Goal: Task Accomplishment & Management: Manage account settings

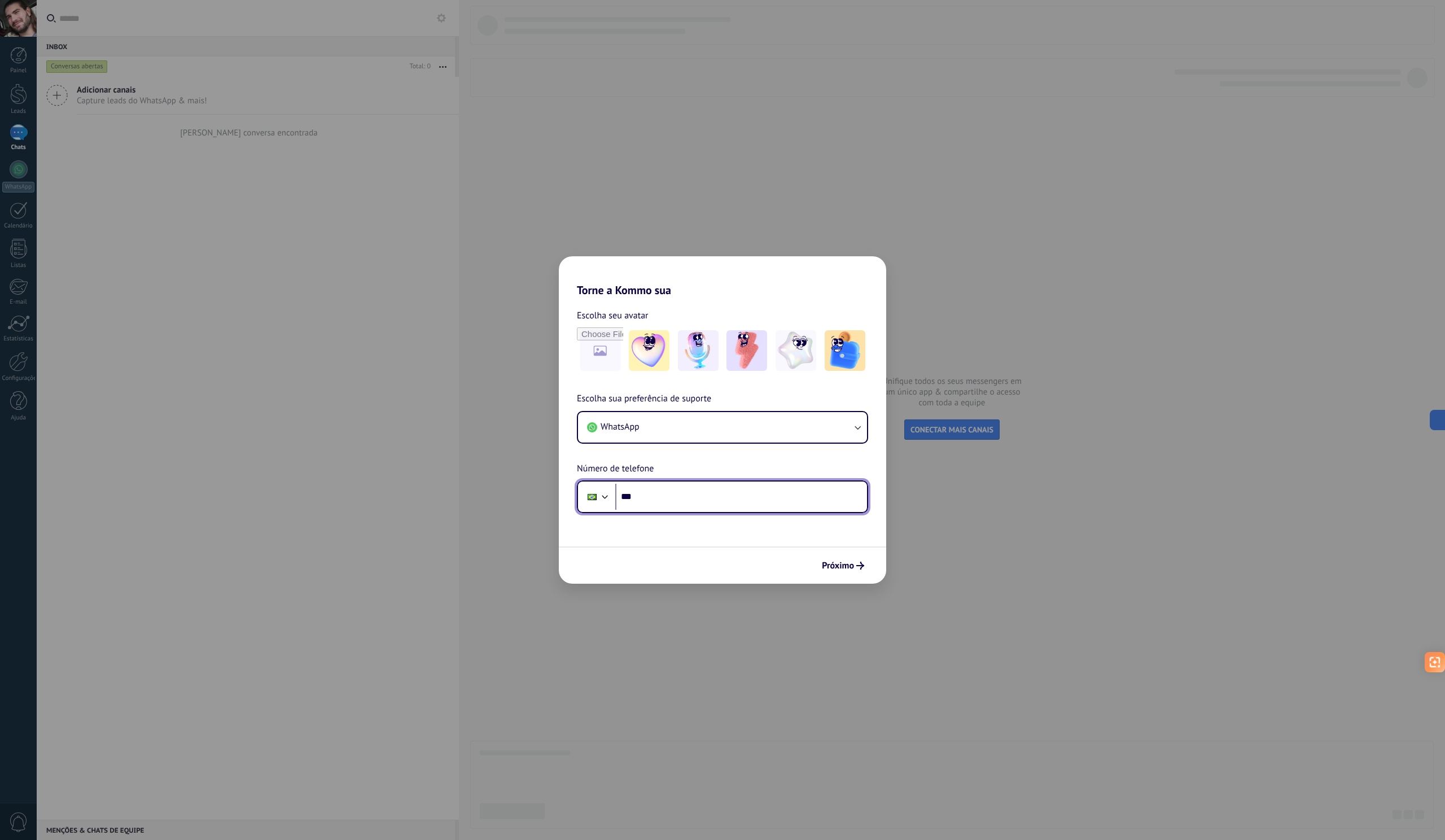
click at [696, 488] on input "***" at bounding box center [741, 496] width 251 height 26
click at [848, 568] on span "Próximo" at bounding box center [837, 565] width 32 height 8
click at [652, 500] on input "**********" at bounding box center [741, 496] width 251 height 26
type input "**********"
click at [831, 564] on span "Próximo" at bounding box center [837, 565] width 32 height 8
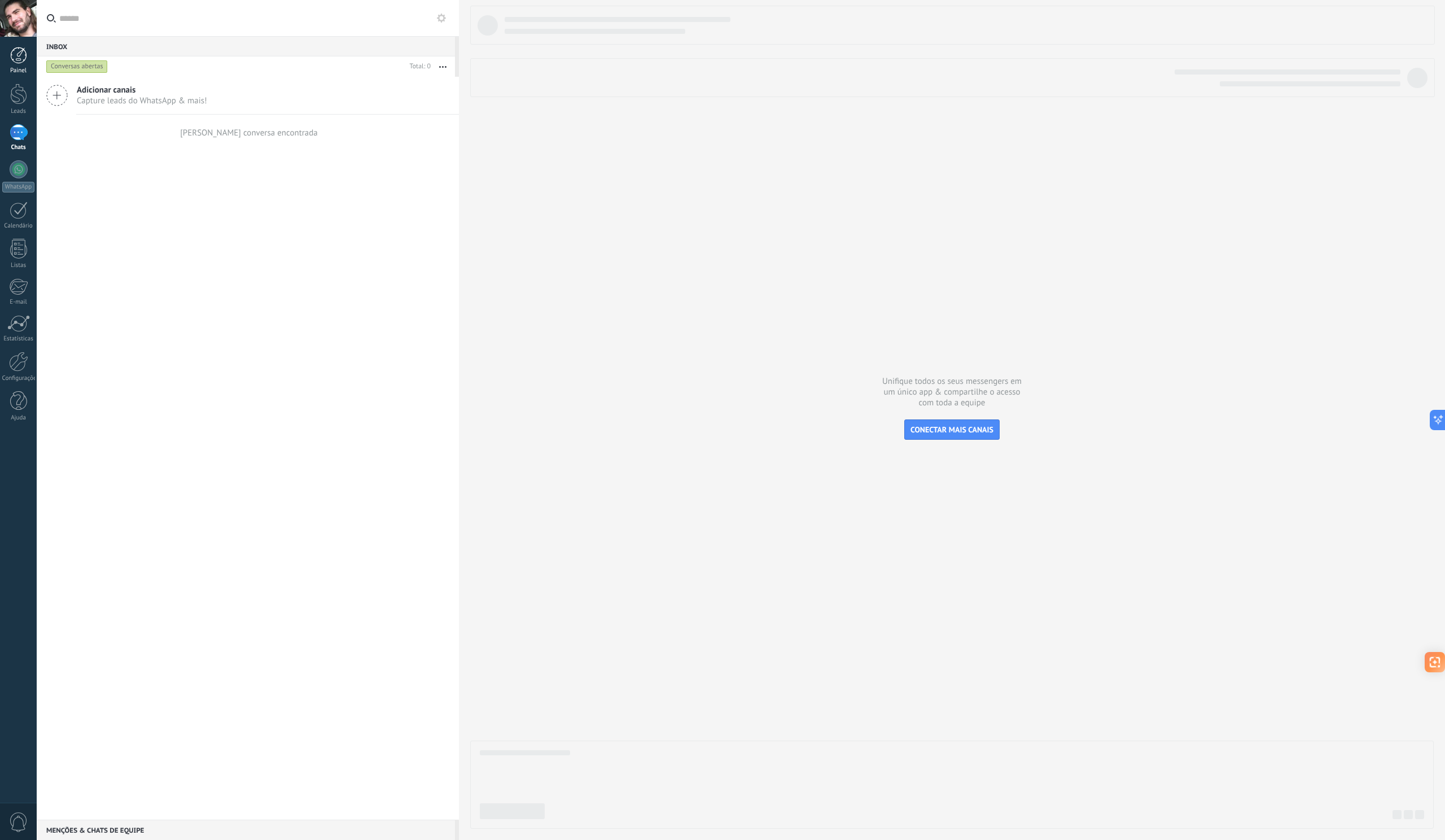
click at [22, 67] on div "Painel" at bounding box center [18, 71] width 33 height 8
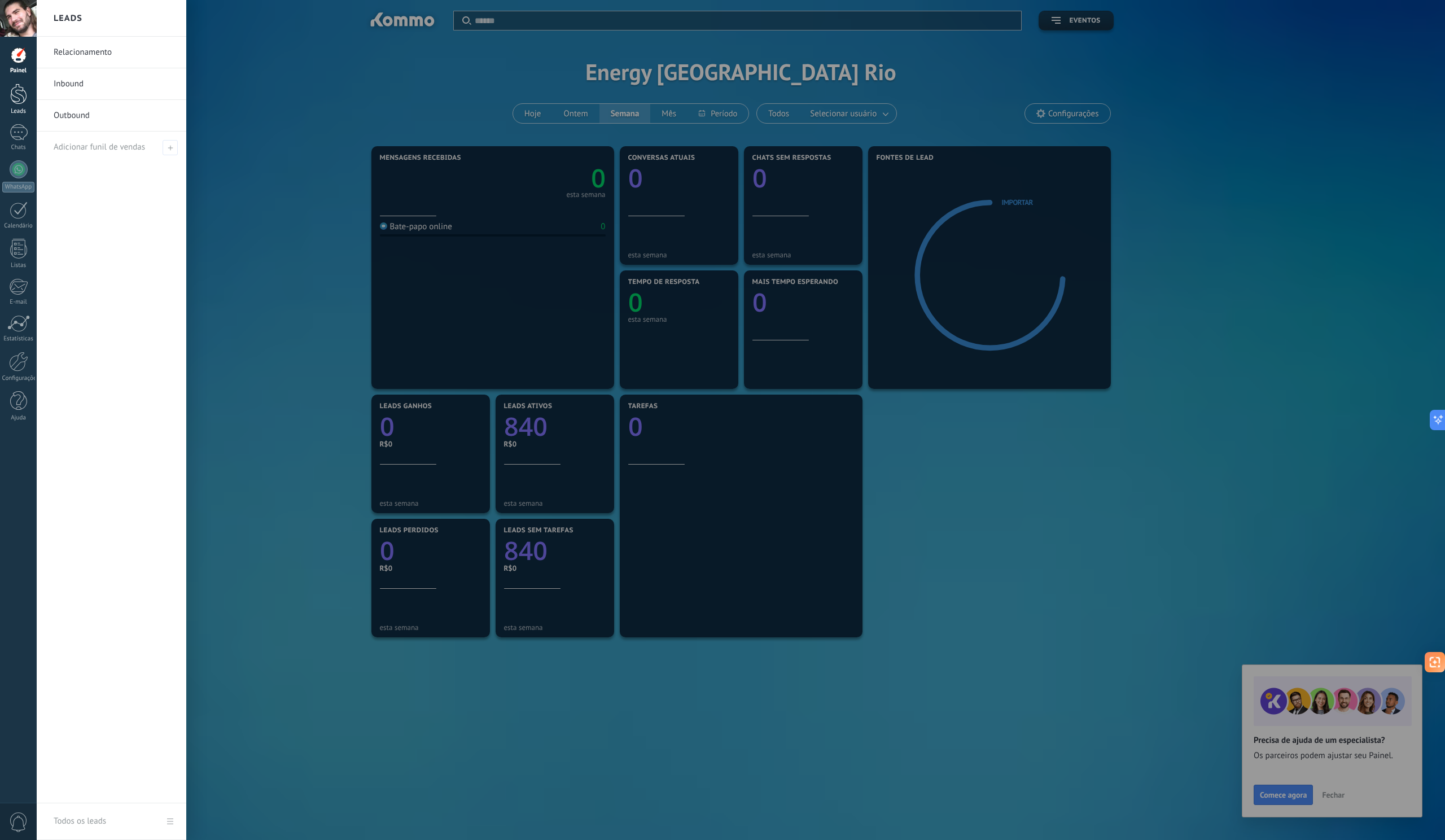
click at [21, 94] on div at bounding box center [19, 94] width 17 height 21
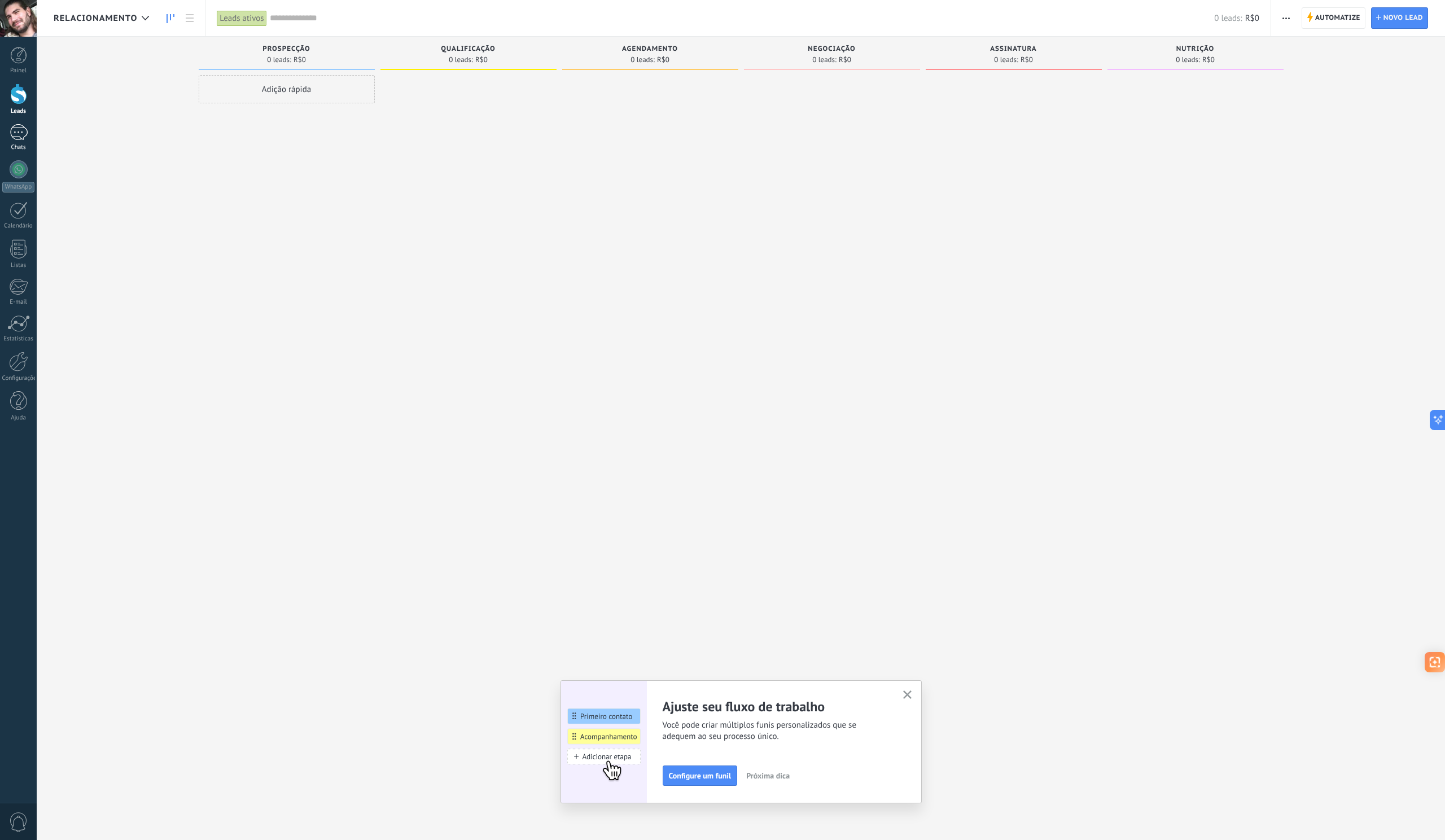
click at [23, 128] on div at bounding box center [18, 132] width 18 height 16
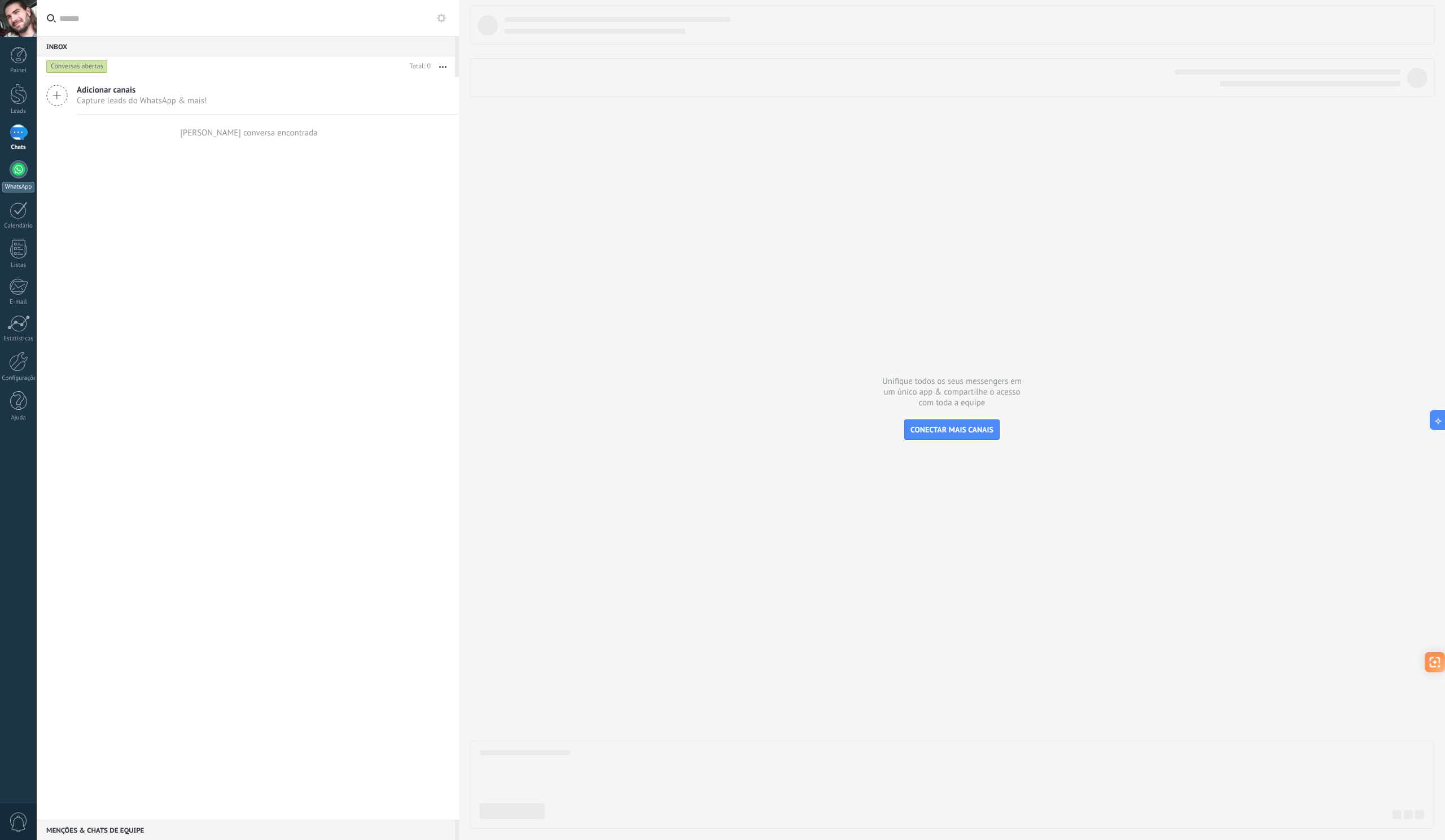
click at [36, 178] on link "WhatsApp" at bounding box center [18, 175] width 37 height 32
click at [20, 171] on div at bounding box center [18, 169] width 18 height 18
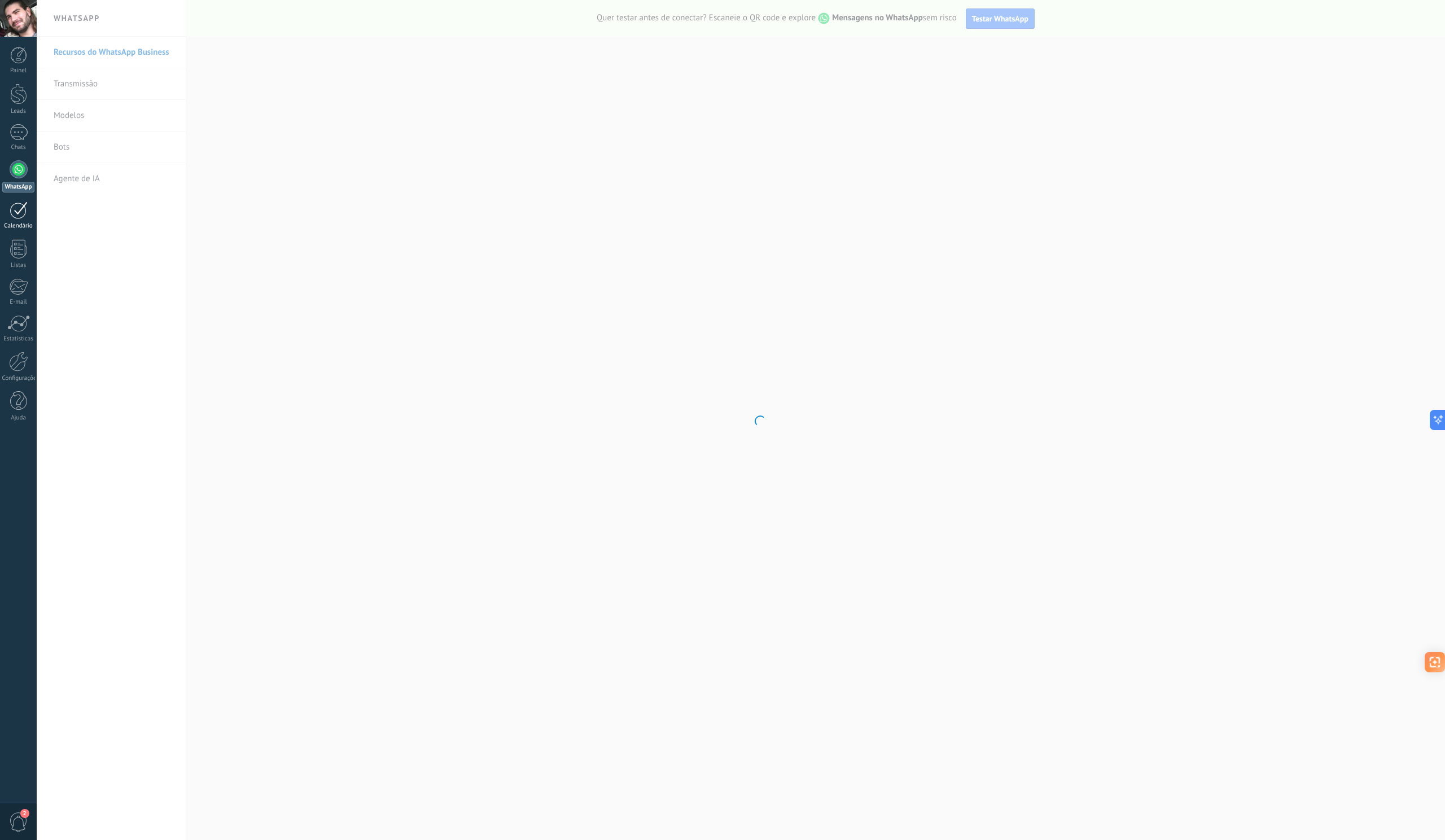
click at [16, 213] on div at bounding box center [18, 210] width 18 height 17
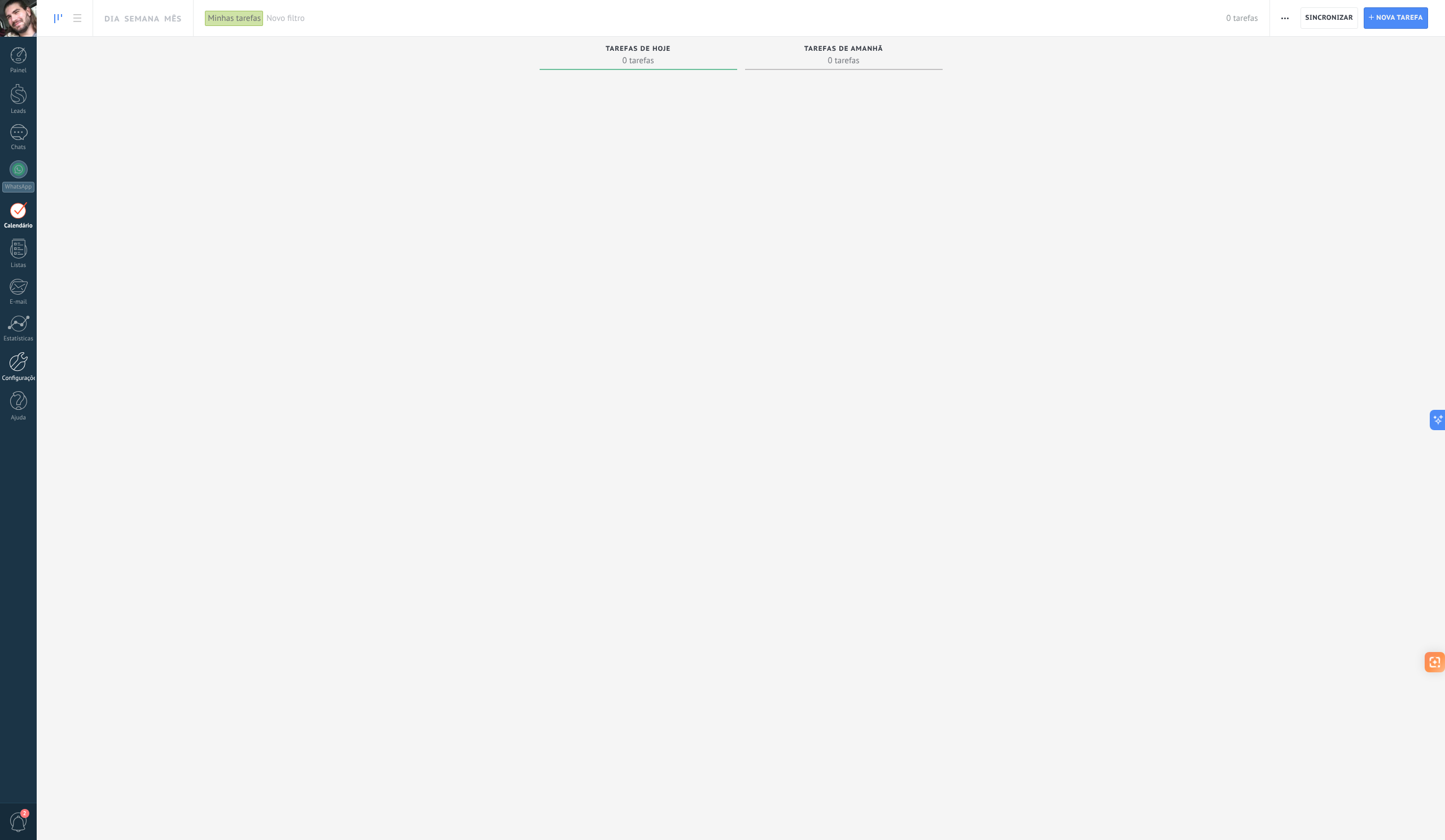
click at [15, 363] on div at bounding box center [18, 361] width 19 height 20
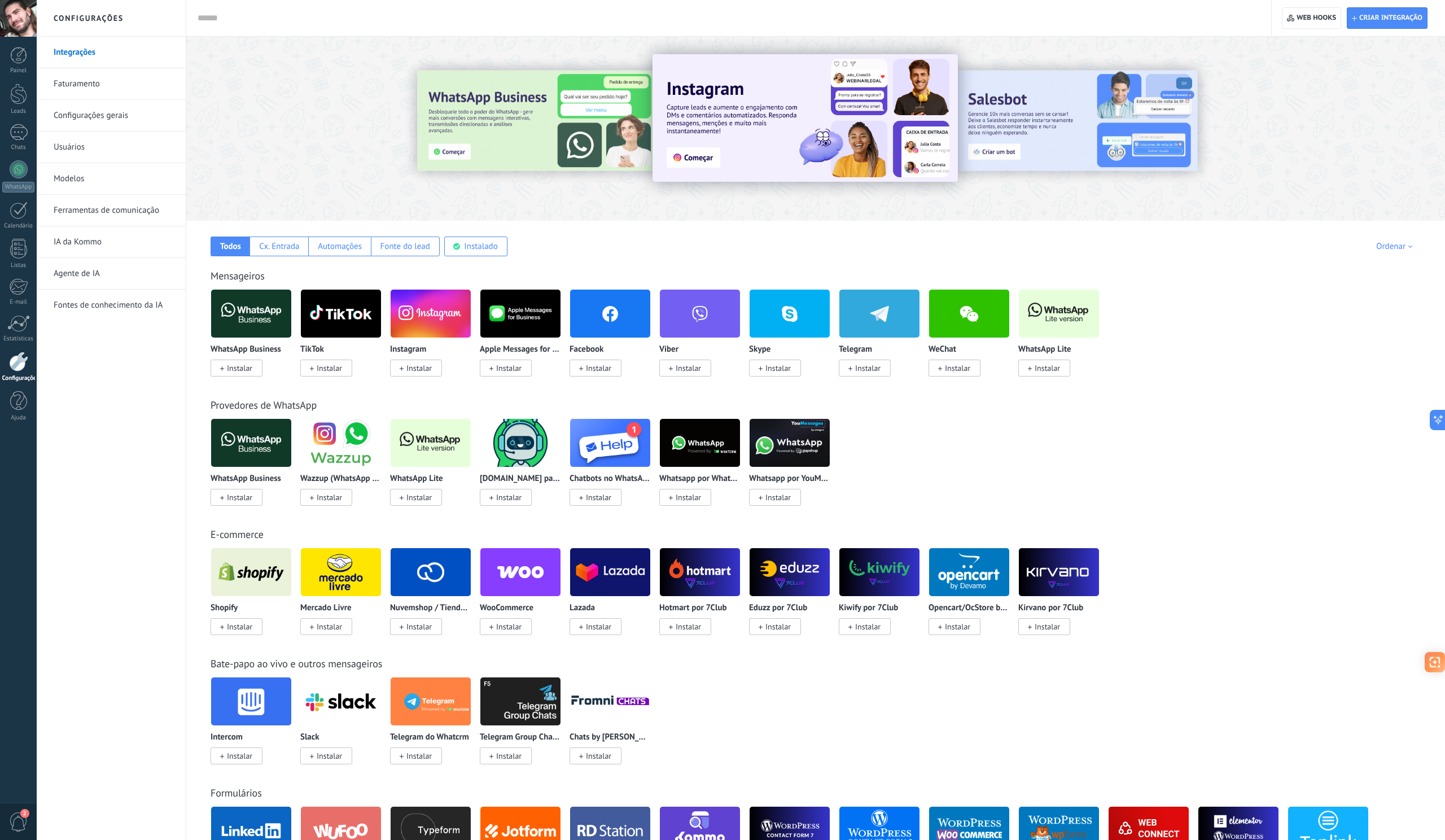
click at [61, 276] on link "Agente de IA" at bounding box center [114, 274] width 120 height 32
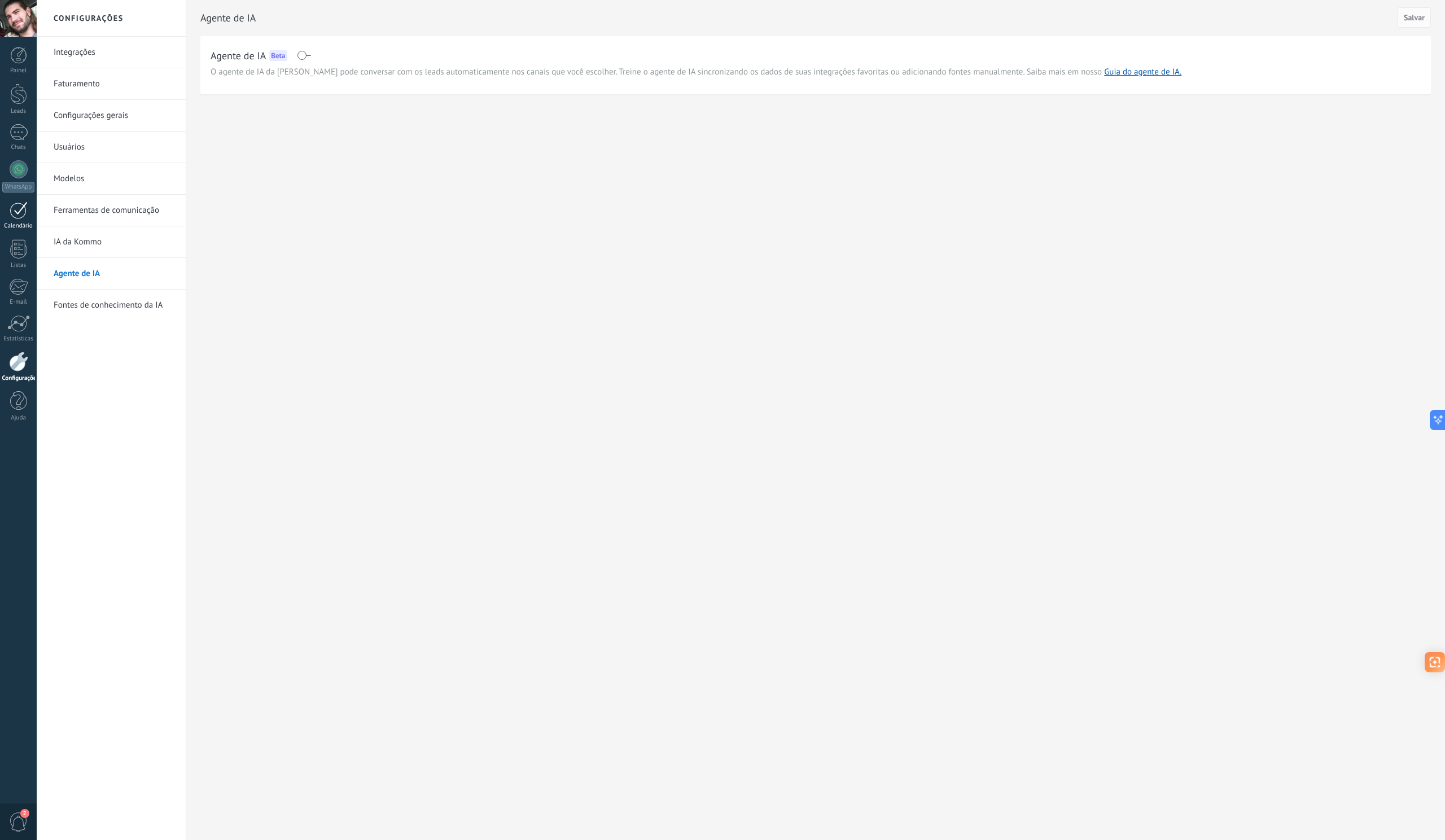
click at [12, 210] on div at bounding box center [18, 210] width 18 height 17
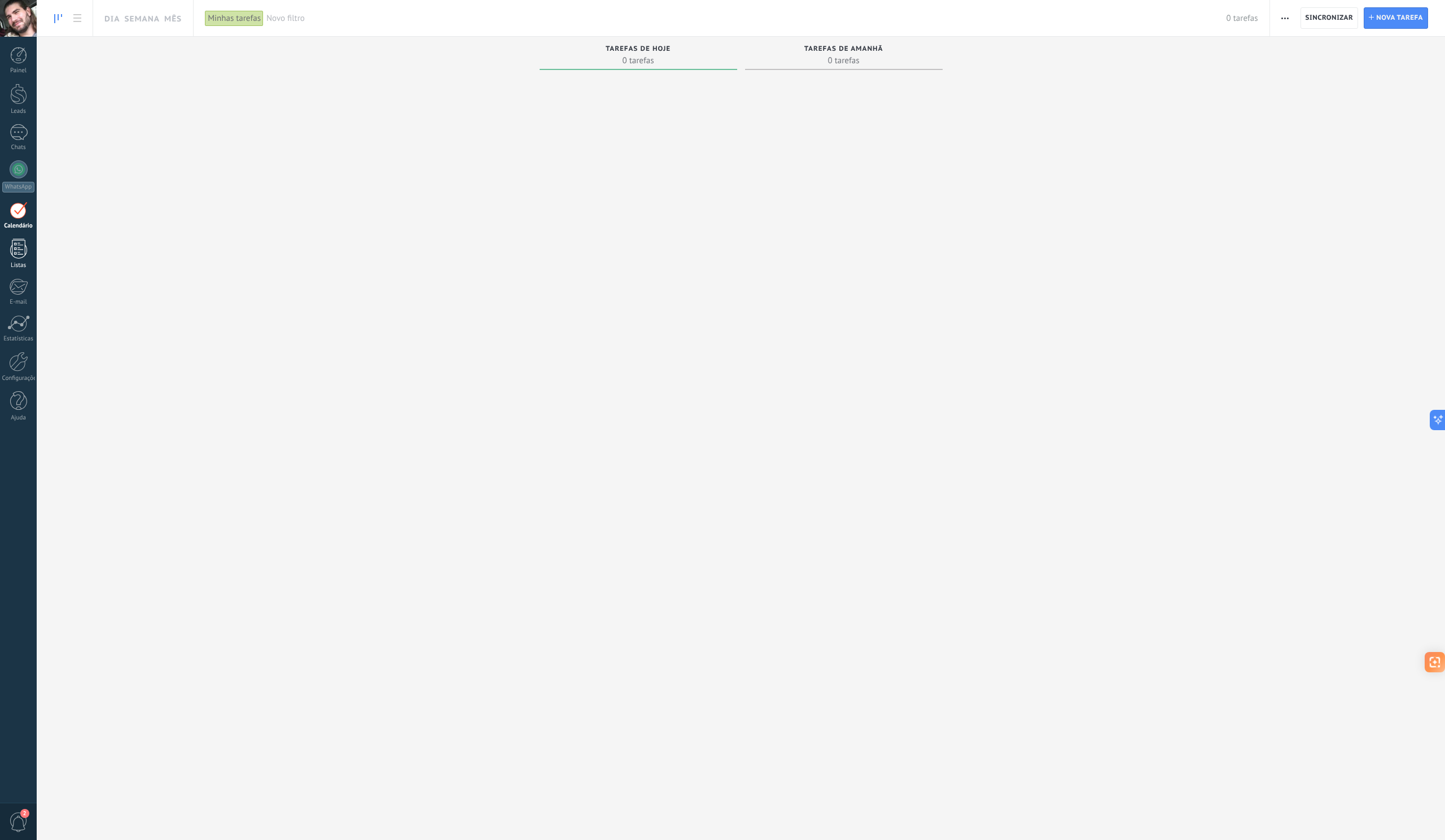
click at [12, 252] on div at bounding box center [19, 249] width 17 height 20
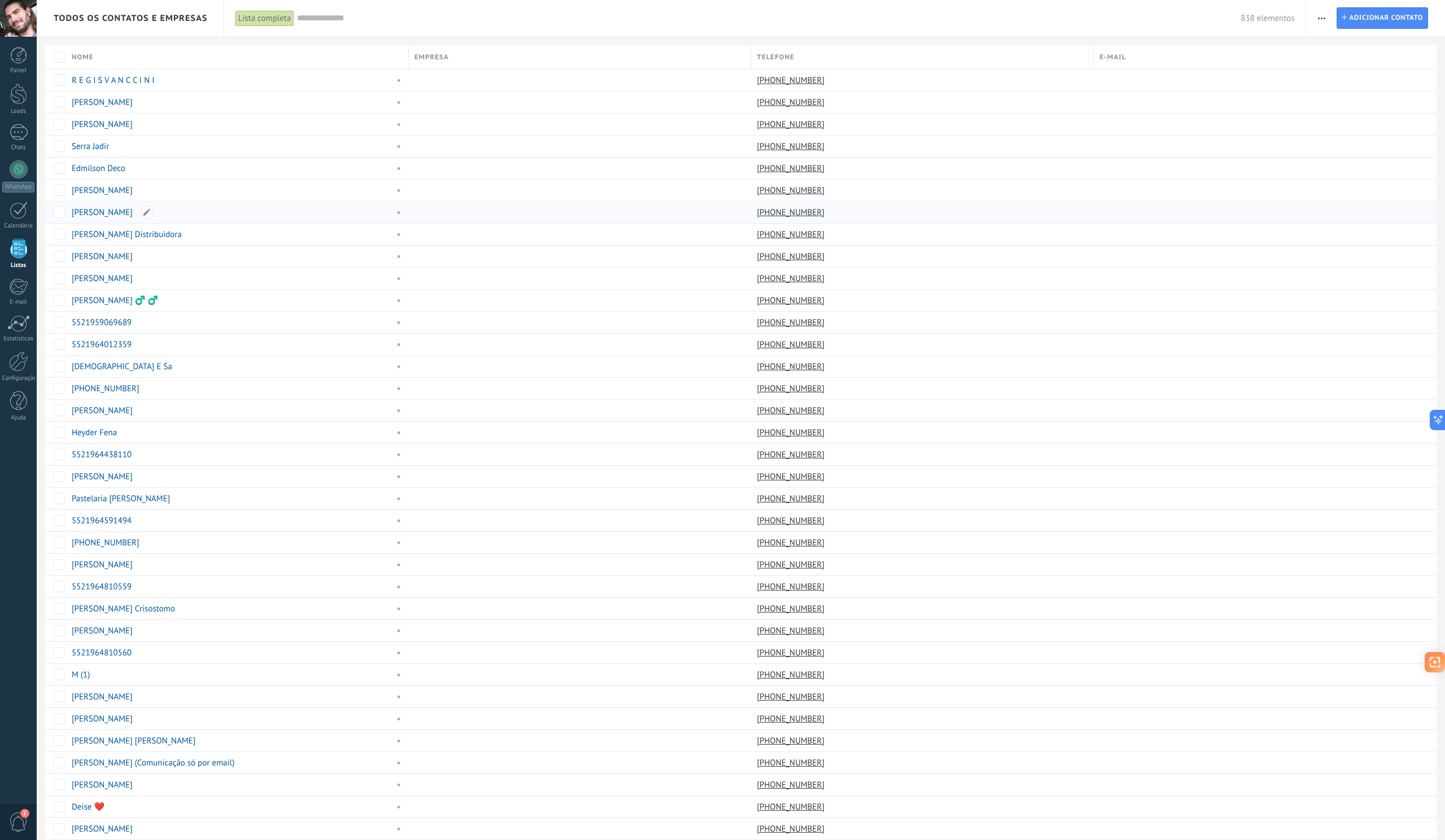
click at [405, 210] on div "Agostinho Teixeira" at bounding box center [238, 212] width 343 height 22
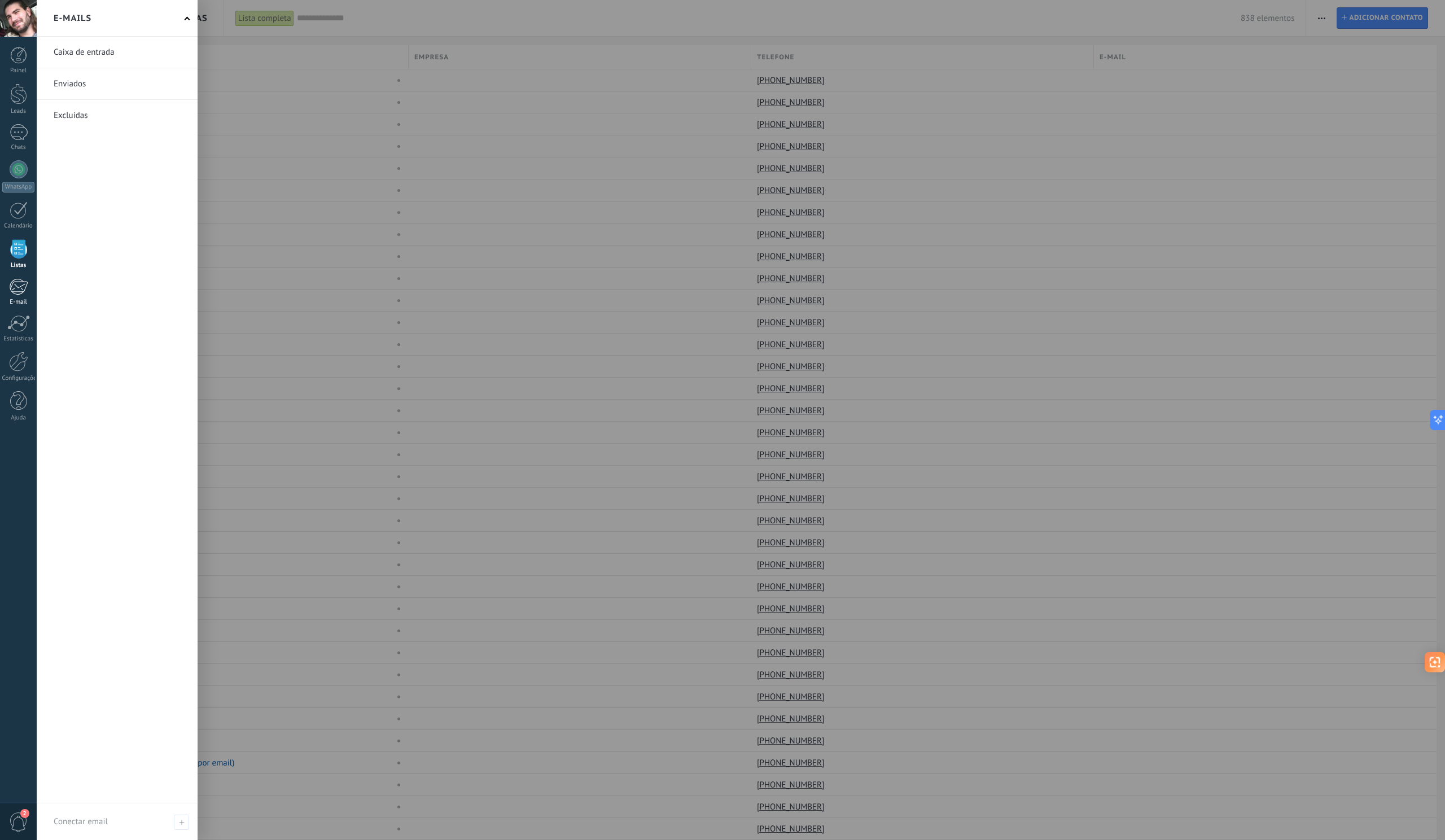
click at [19, 284] on div at bounding box center [17, 287] width 18 height 17
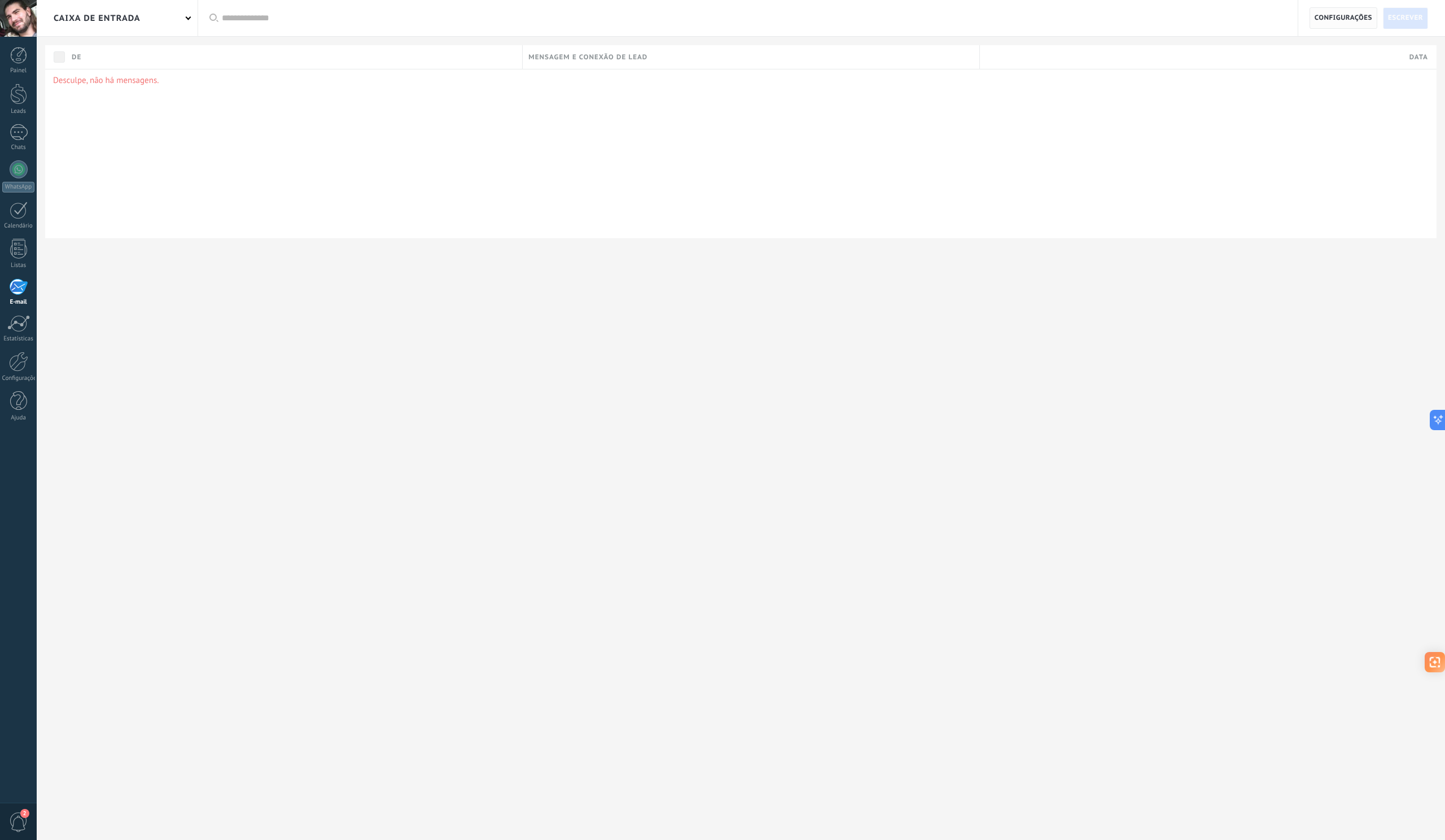
click at [1336, 23] on span "Configurações" at bounding box center [1343, 17] width 58 height 20
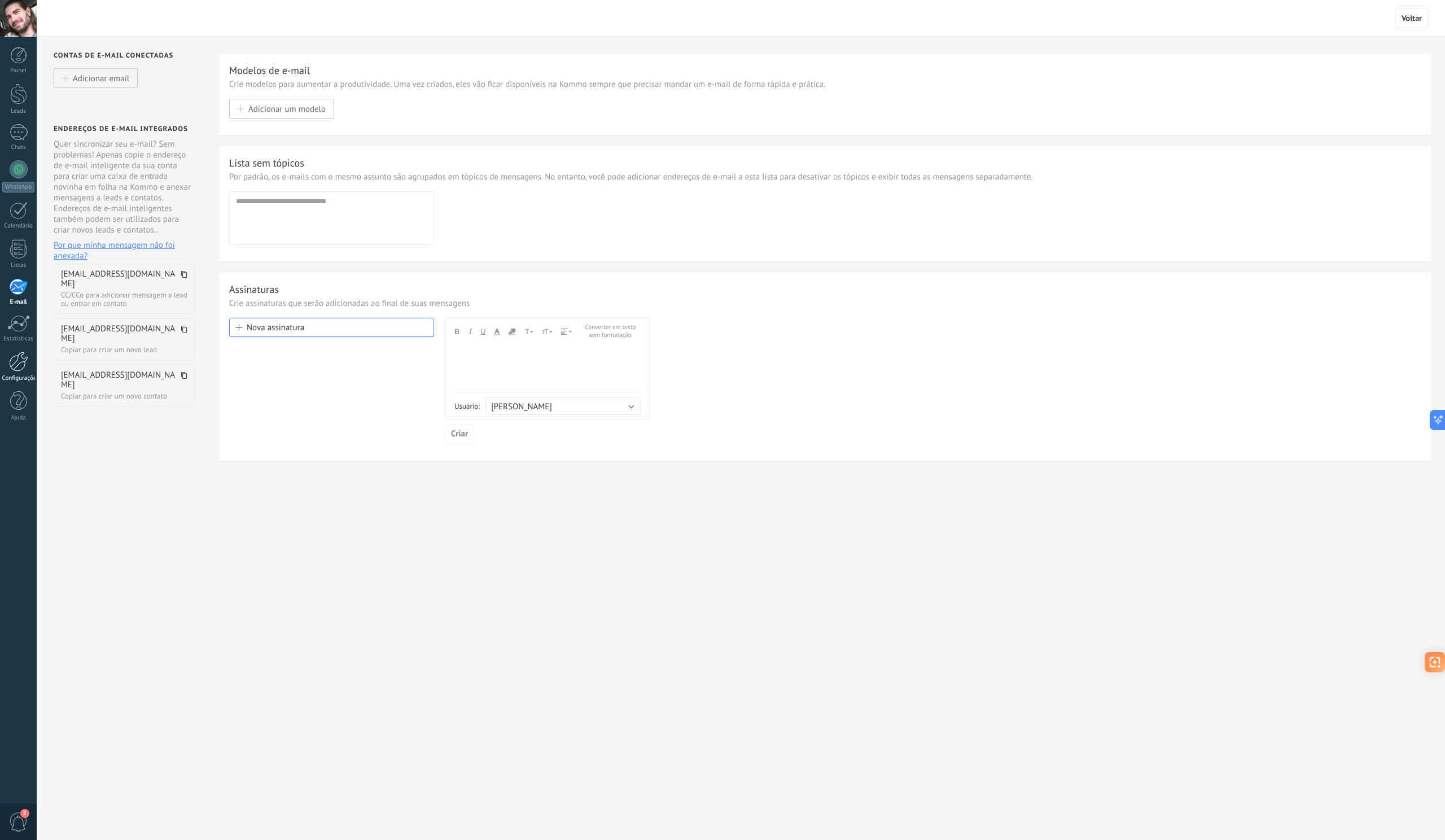
click at [18, 367] on div at bounding box center [18, 361] width 19 height 20
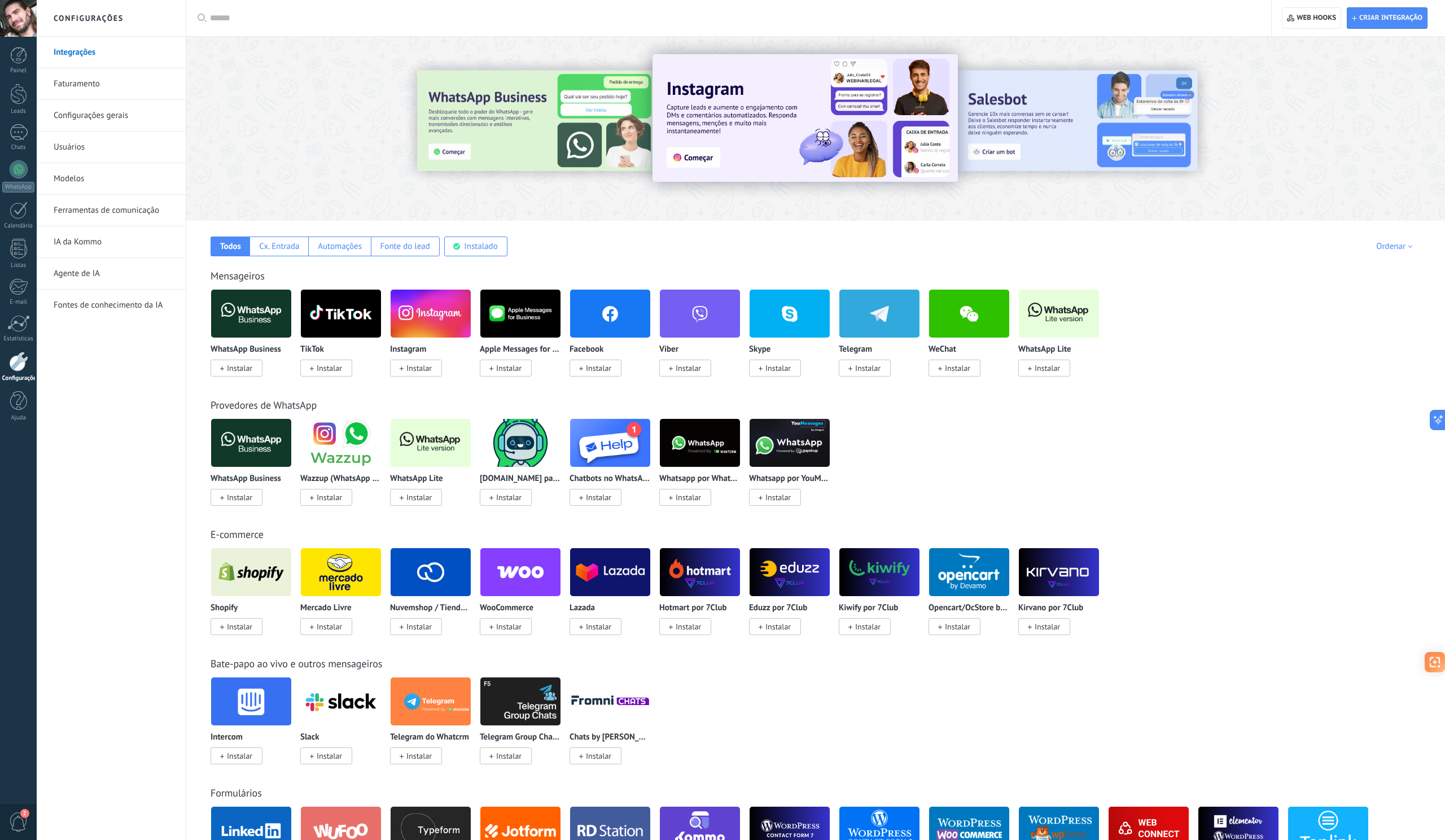
click at [86, 88] on link "Faturamento" at bounding box center [114, 84] width 120 height 32
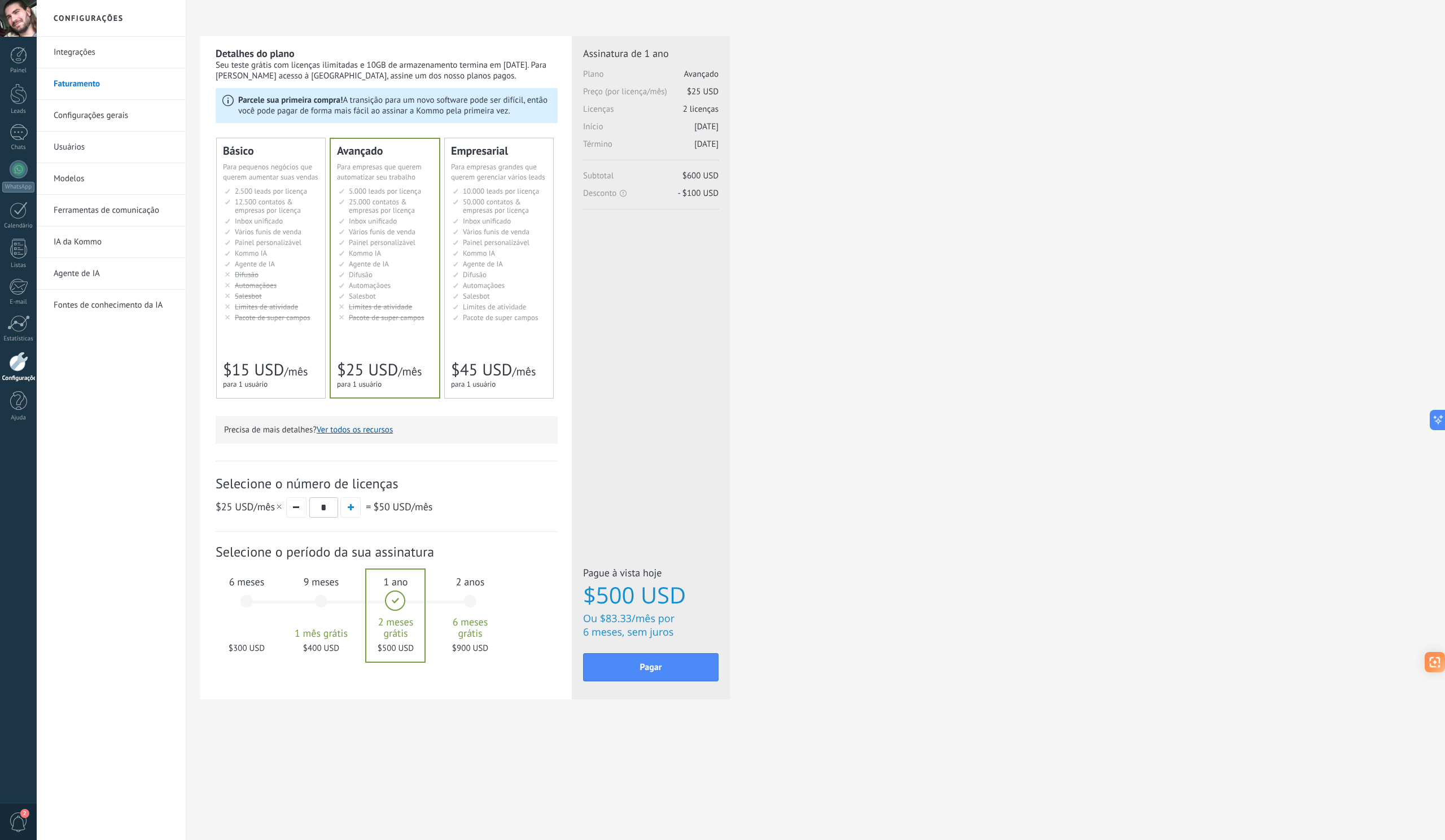
click at [494, 66] on div "Seu teste grátis com licenças ilimitadas e 10GB de armazenamento termina em 16/…" at bounding box center [386, 70] width 342 height 21
click at [386, 74] on div "Seu teste grátis com licenças ilimitadas e 10GB de armazenamento termina em 16/…" at bounding box center [386, 70] width 342 height 21
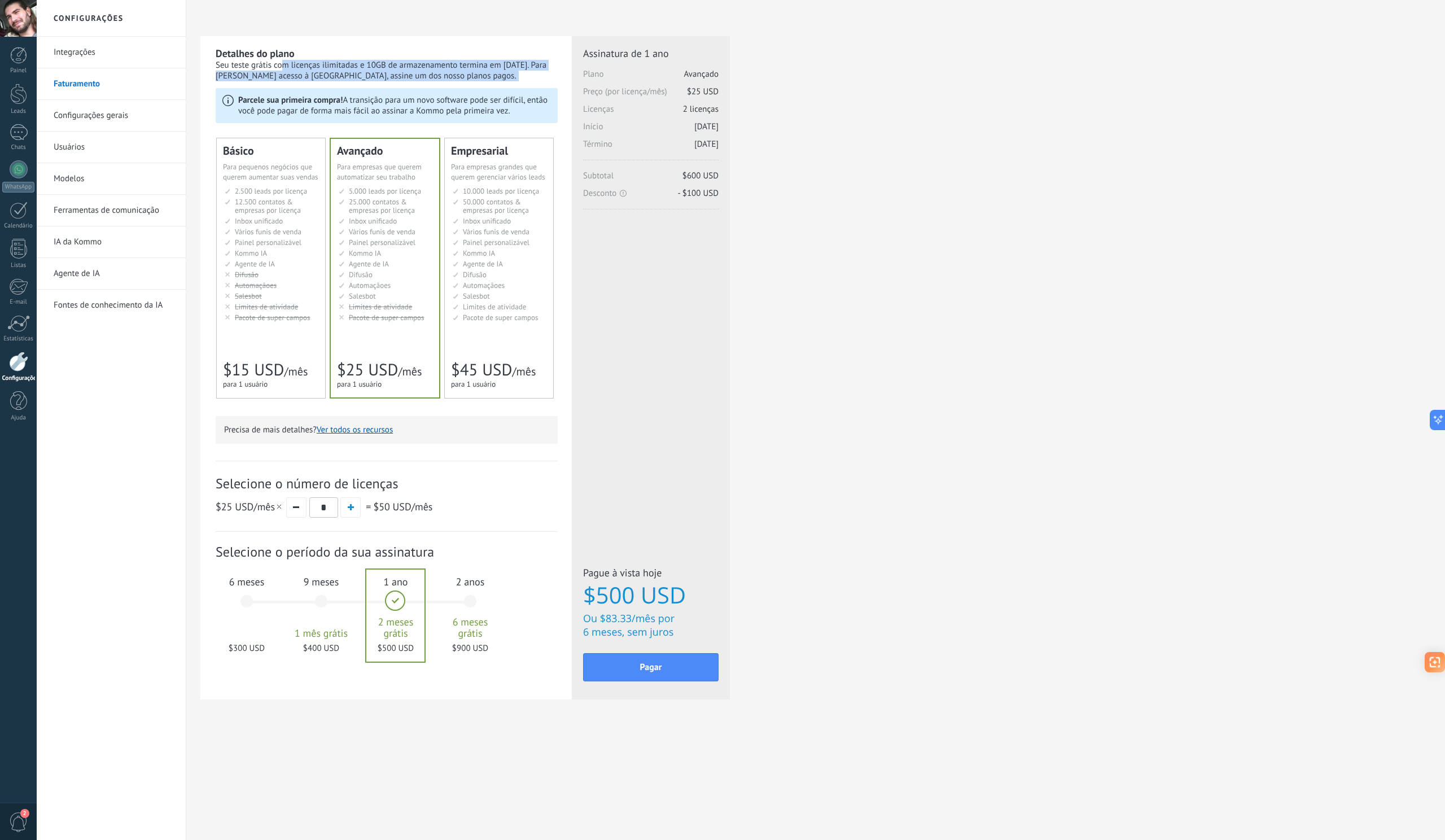
click at [408, 62] on div "Seu teste grátis com licenças ilimitadas e 10GB de armazenamento termina em 16/…" at bounding box center [386, 70] width 342 height 21
click at [113, 120] on link "Configurações gerais" at bounding box center [114, 116] width 120 height 32
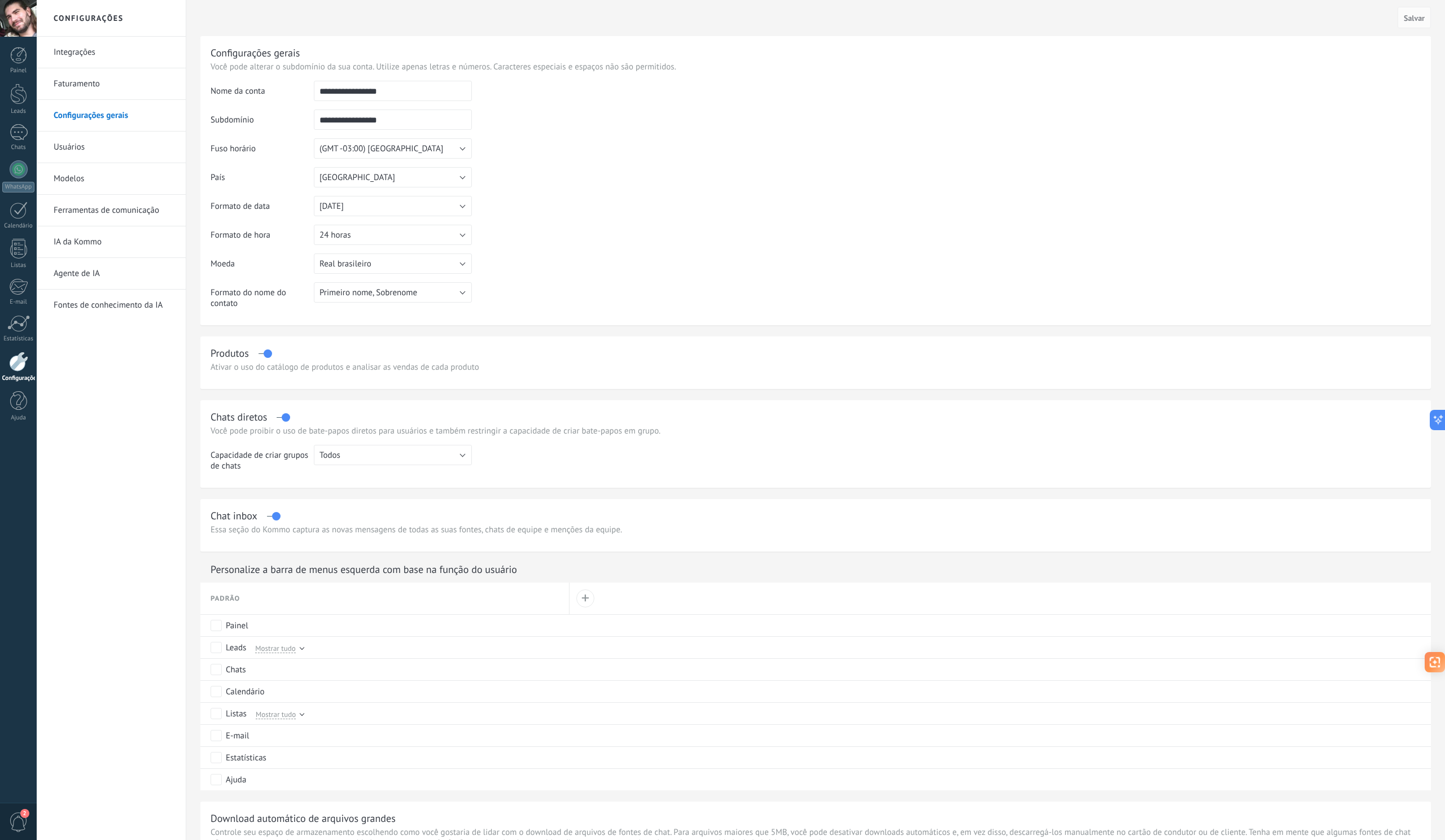
click at [81, 53] on link "Integrações" at bounding box center [114, 52] width 120 height 32
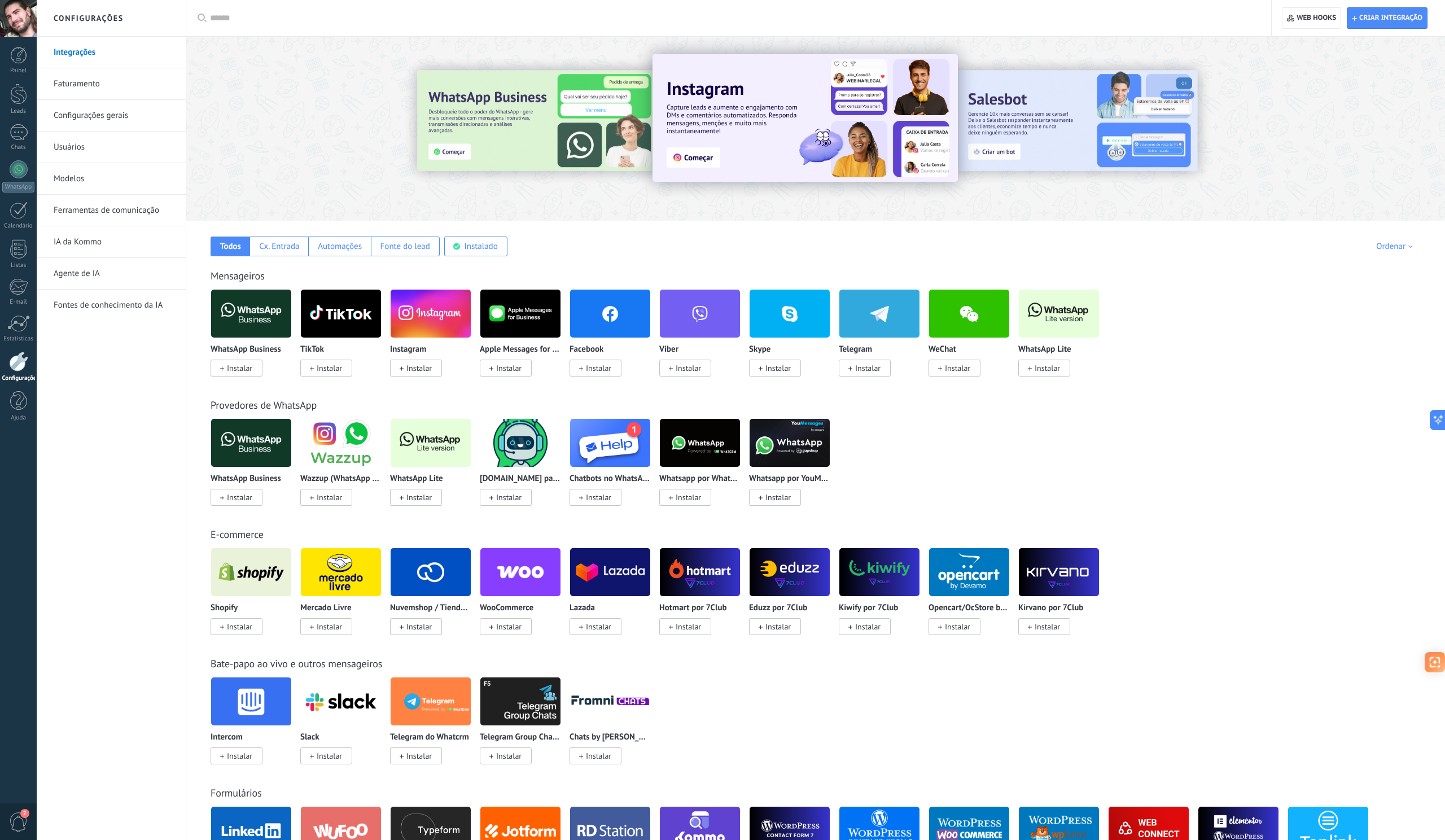
click at [81, 91] on link "Faturamento" at bounding box center [114, 84] width 120 height 32
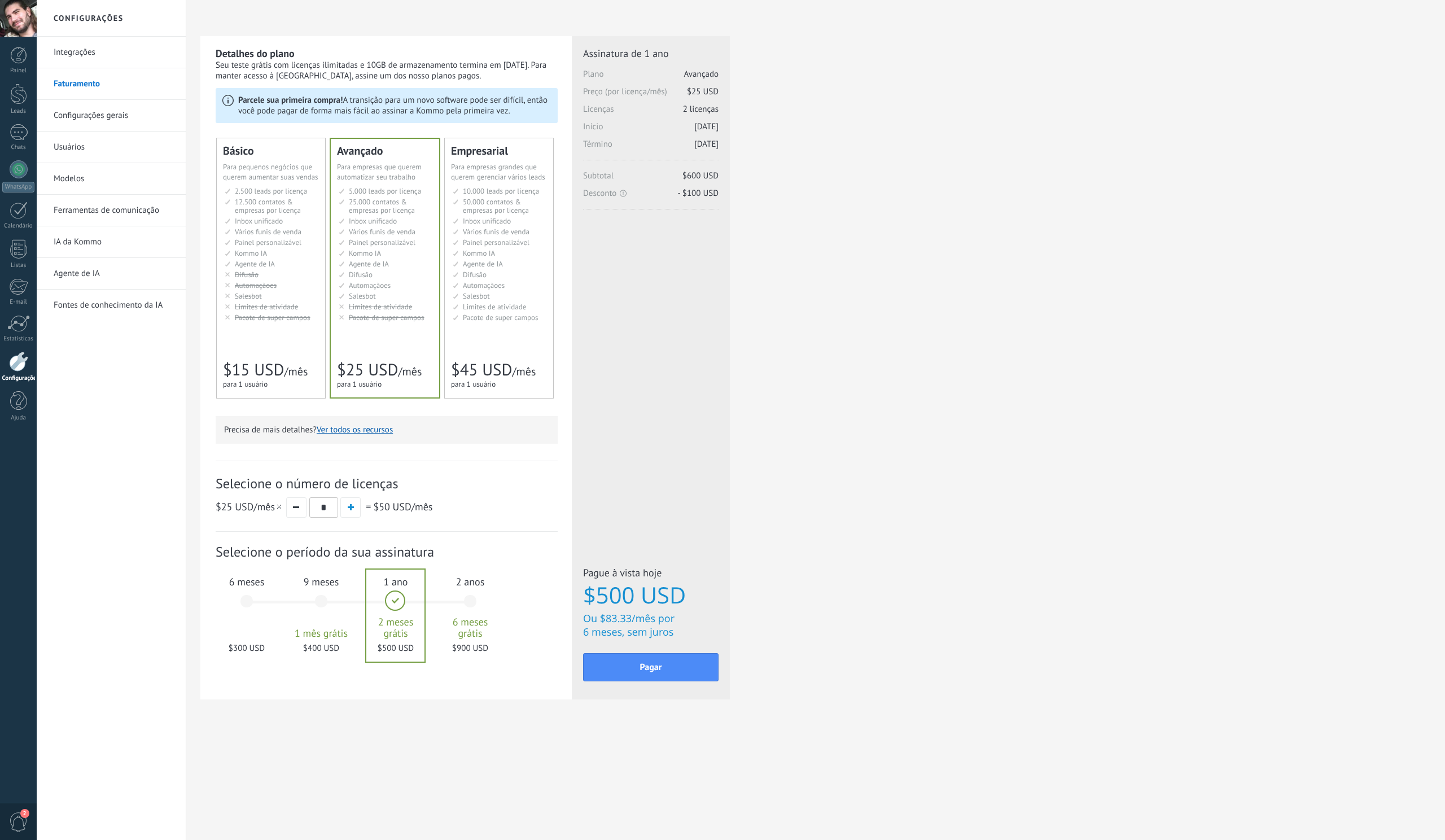
click at [77, 108] on link "Configurações gerais" at bounding box center [114, 116] width 120 height 32
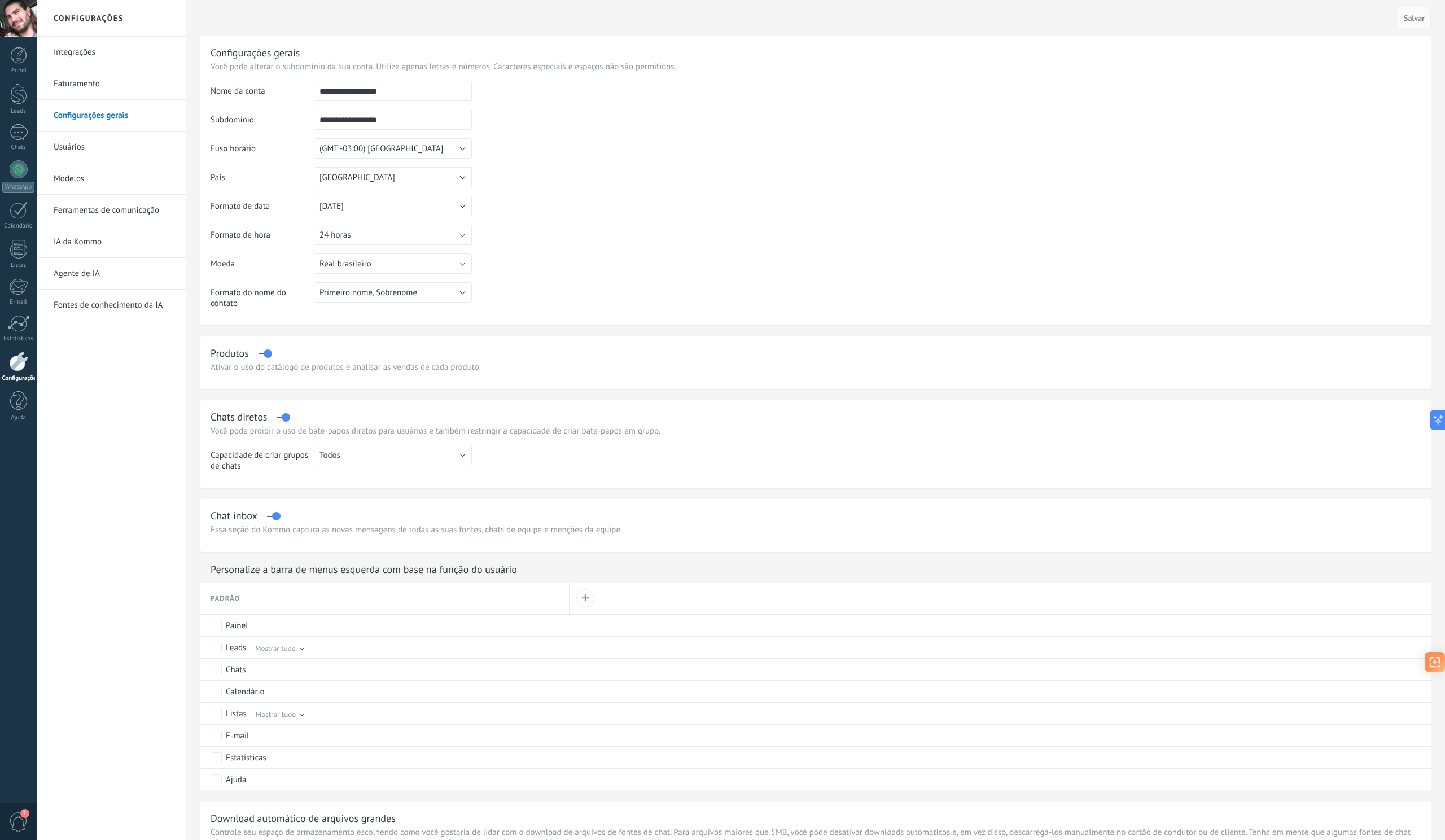
click at [66, 56] on link "Integrações" at bounding box center [114, 52] width 120 height 32
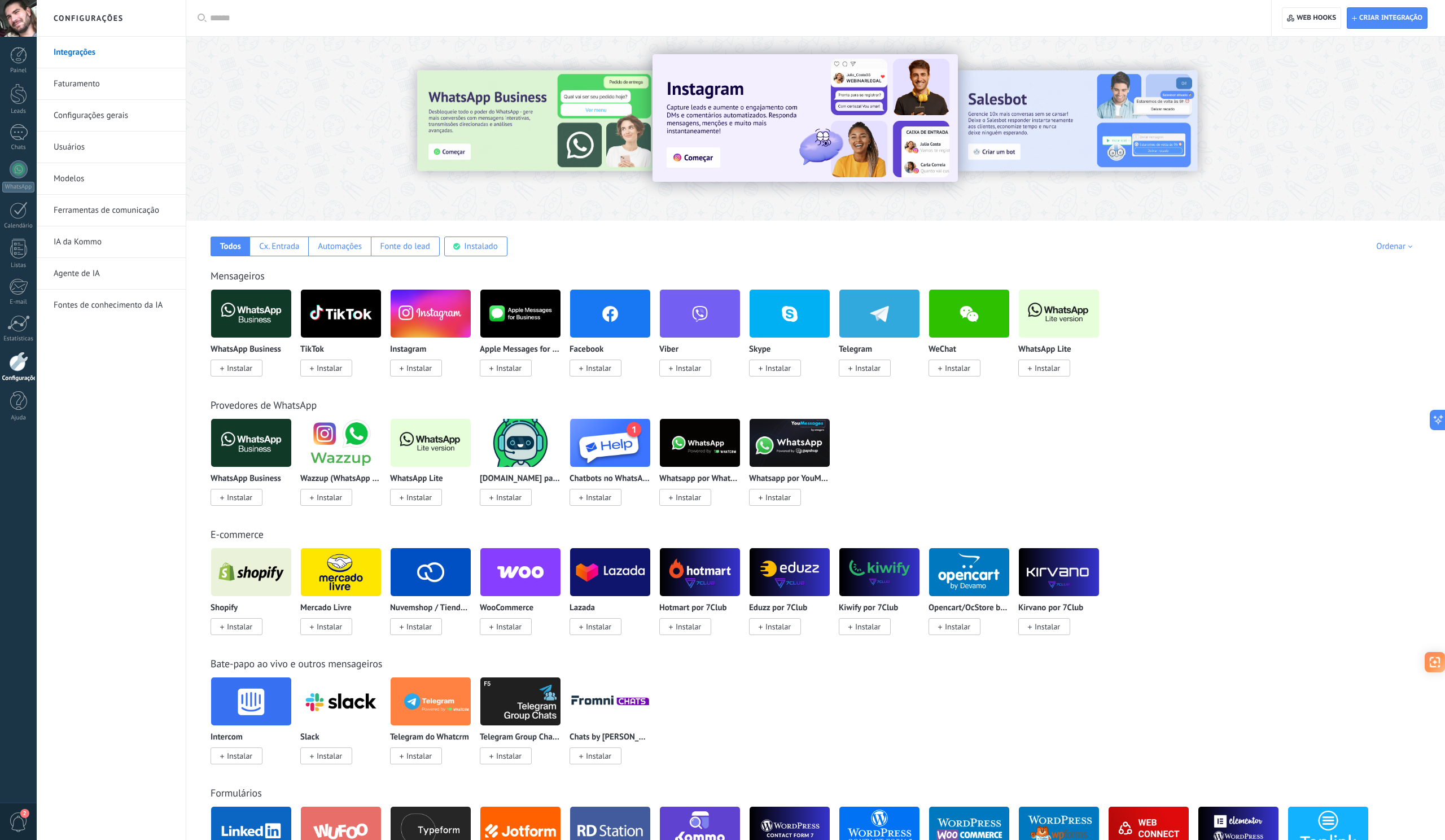
click at [328, 318] on img at bounding box center [340, 313] width 80 height 55
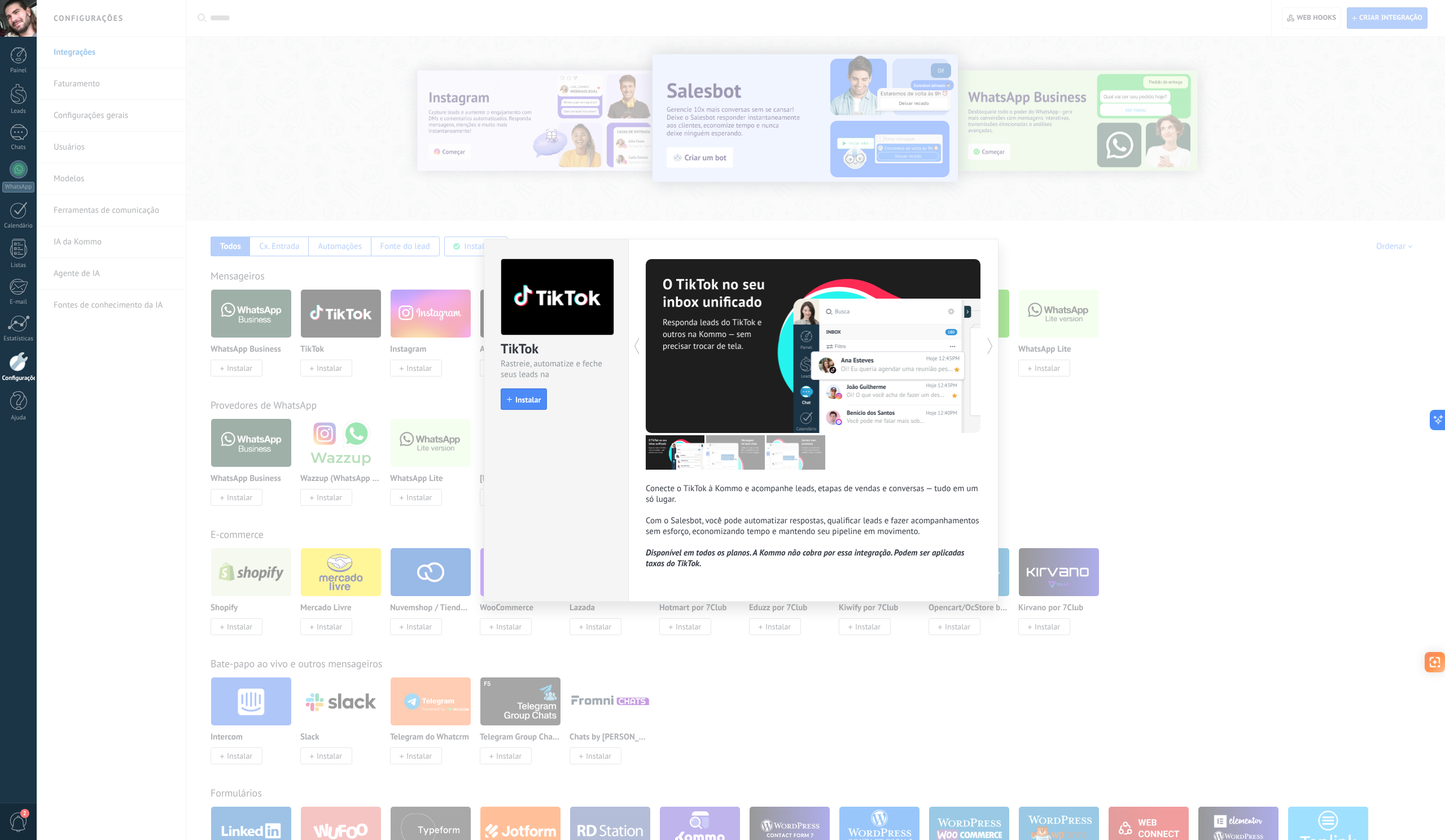
click at [1032, 249] on div "TikTok Rastreie, automatize e feche seus leads na Kommo install Instalar Conect…" at bounding box center [741, 420] width 1408 height 840
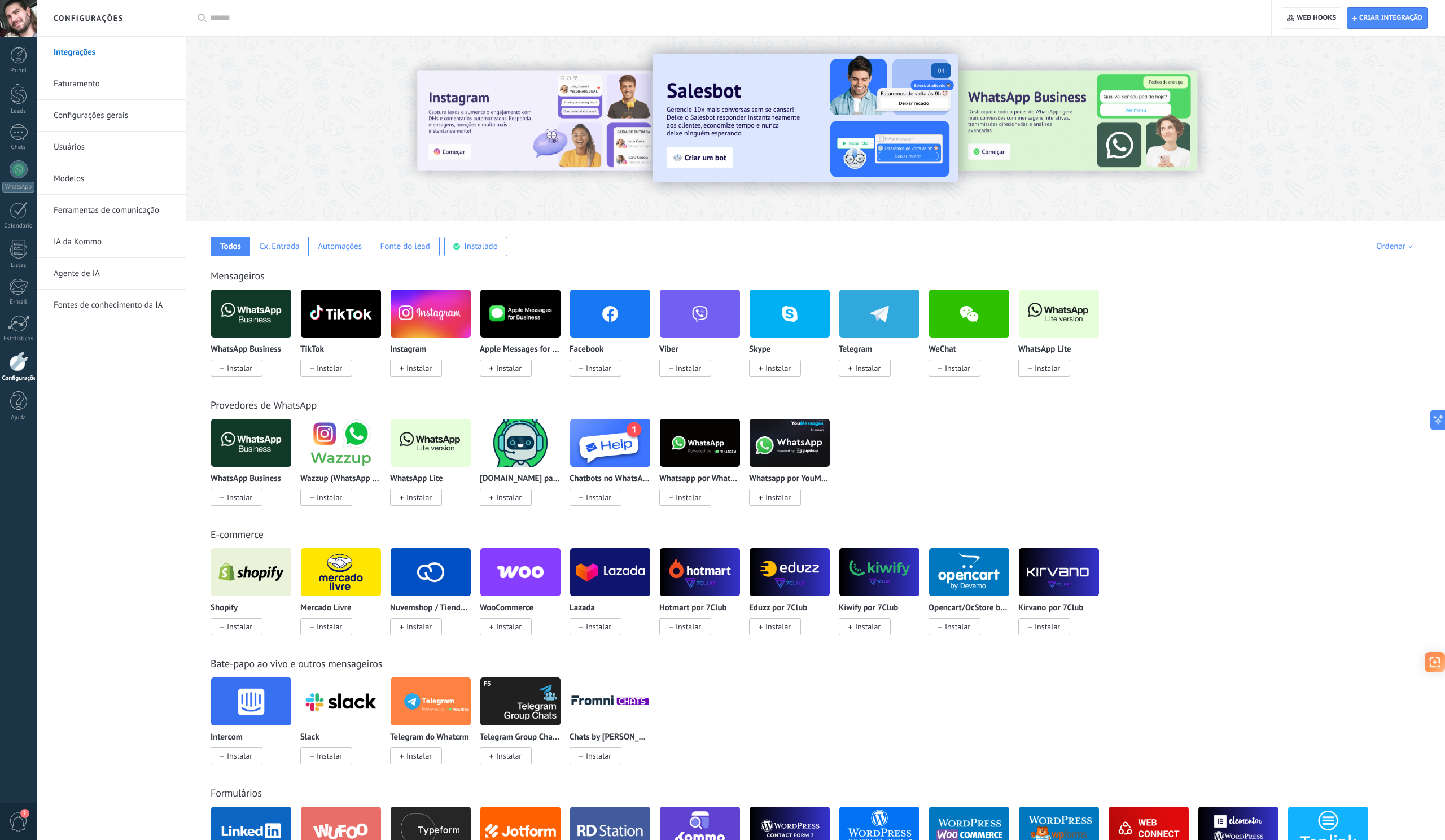
click at [446, 453] on img at bounding box center [430, 442] width 80 height 55
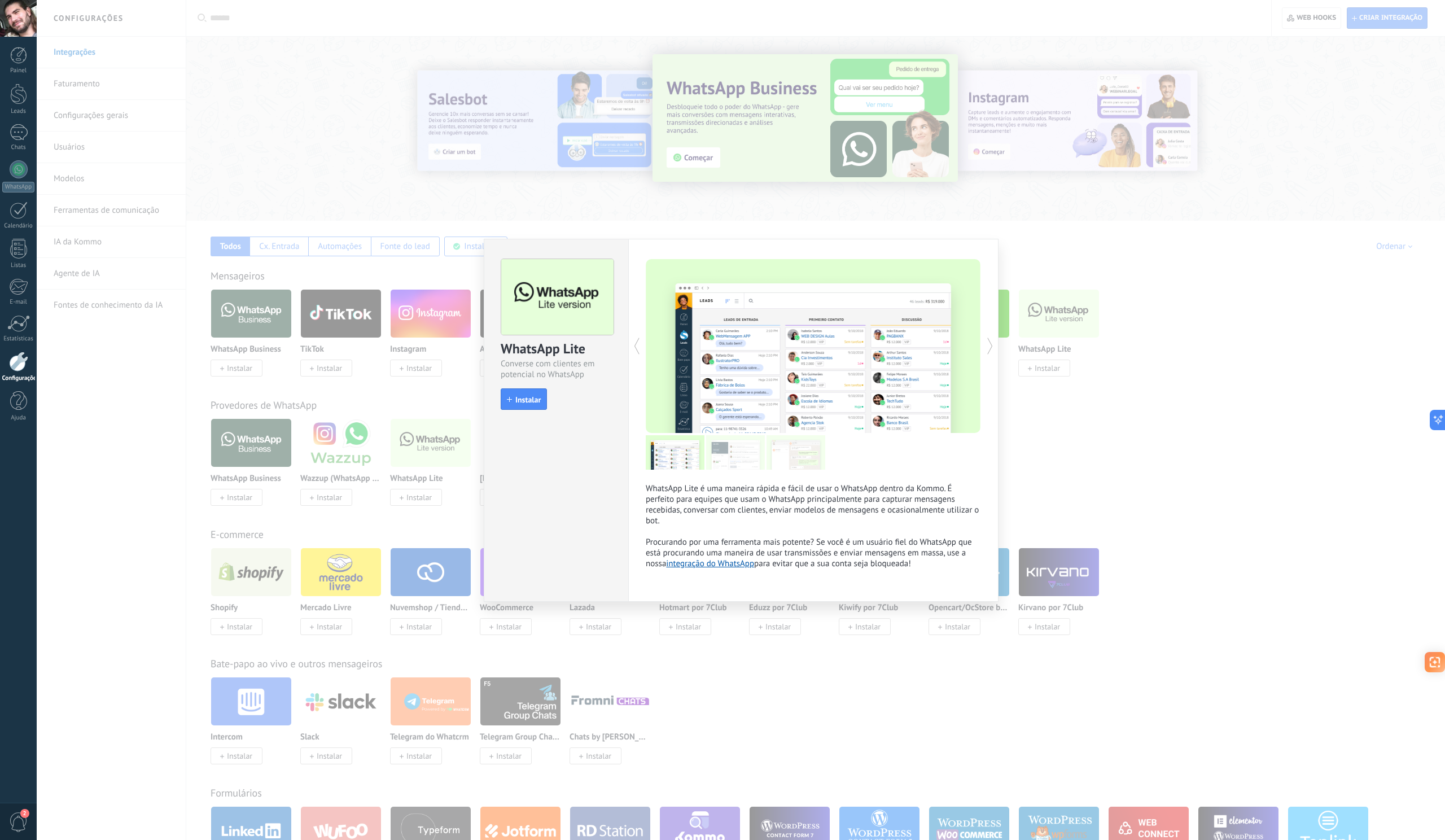
click at [1014, 433] on div "WhatsApp Lite Converse com clientes em potencial no WhatsApp install Instalar W…" at bounding box center [741, 420] width 1408 height 840
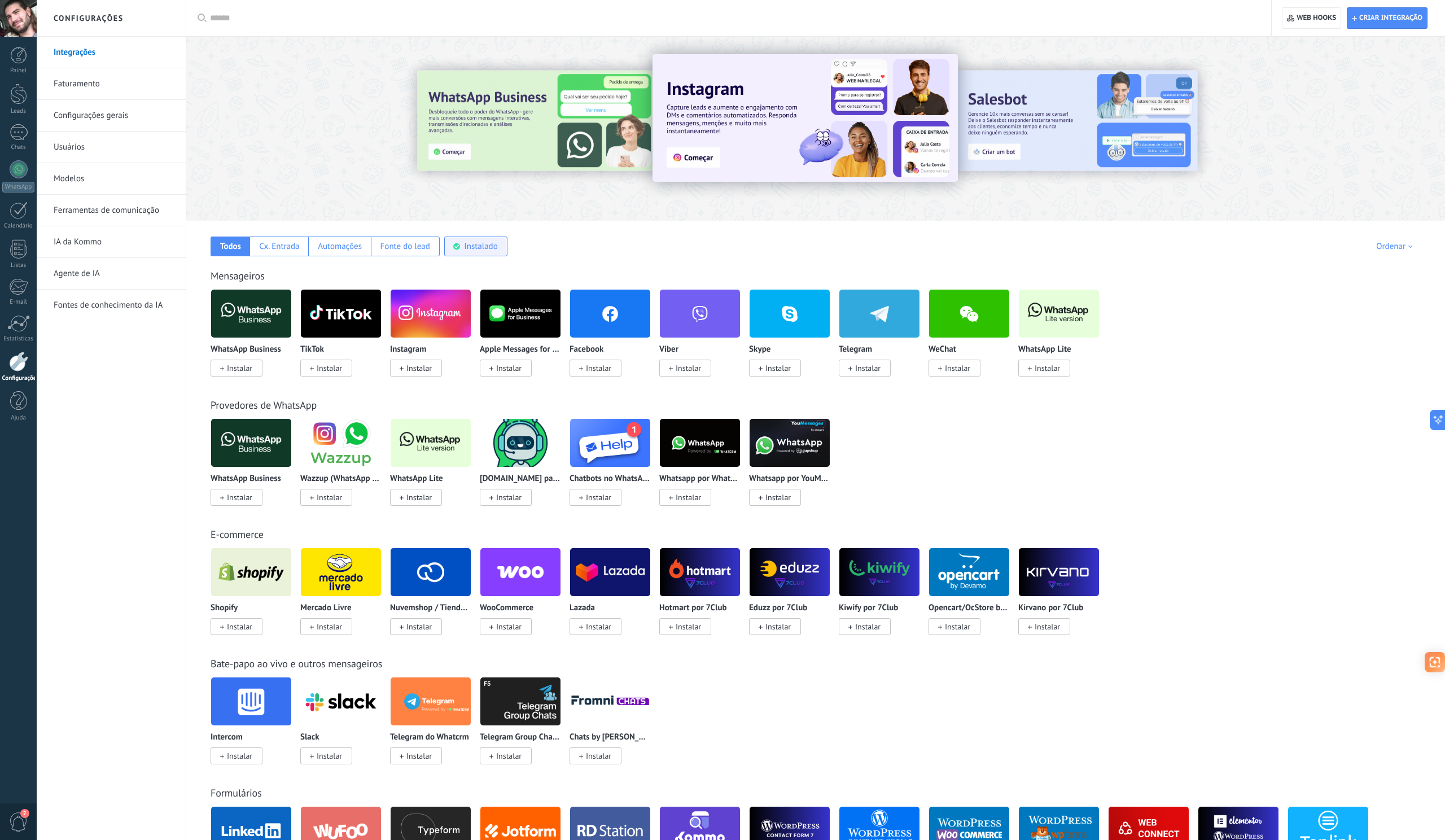
click at [482, 241] on div "Instalado" at bounding box center [481, 246] width 34 height 11
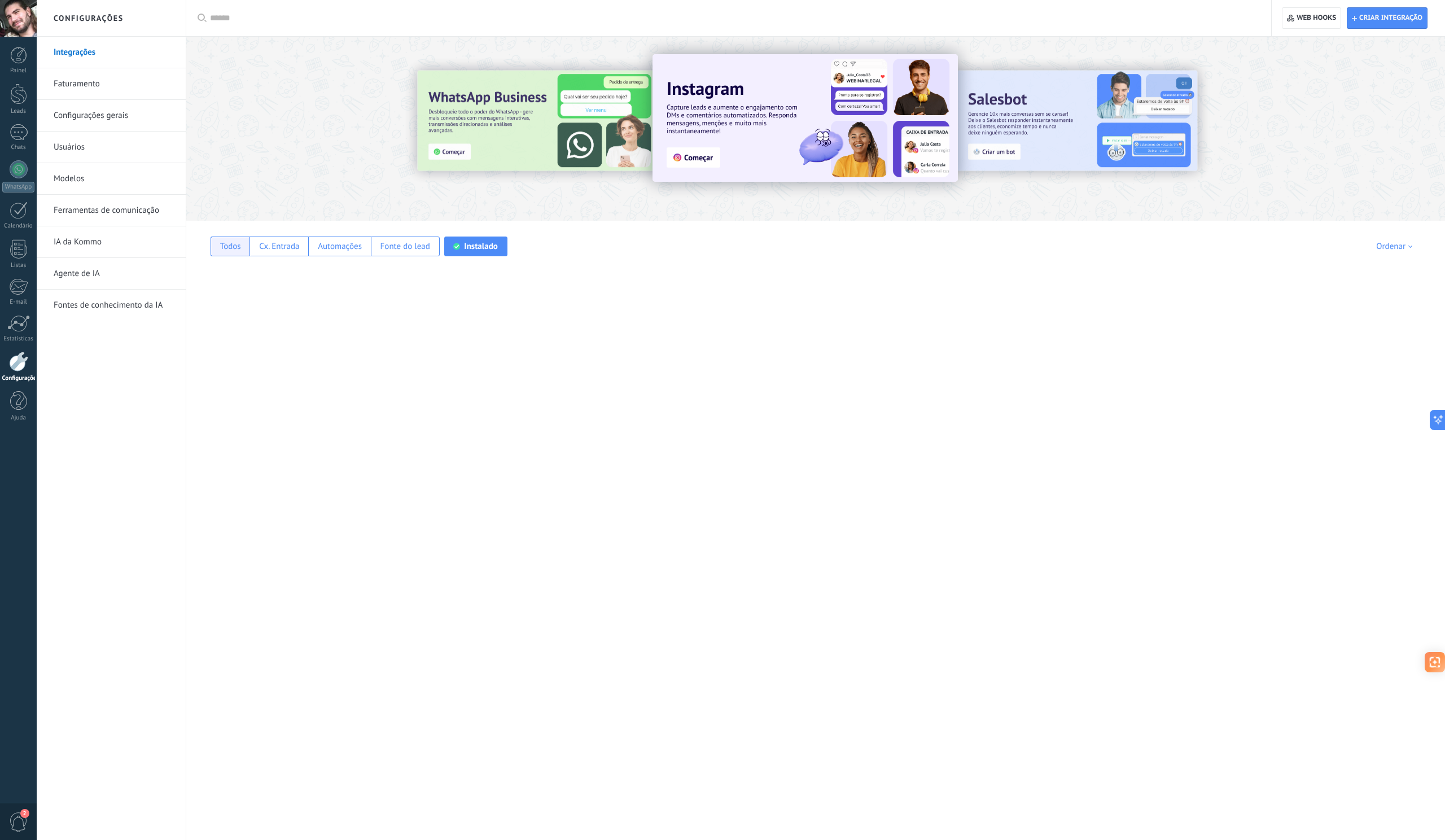
click at [218, 245] on div "Todos" at bounding box center [229, 246] width 39 height 20
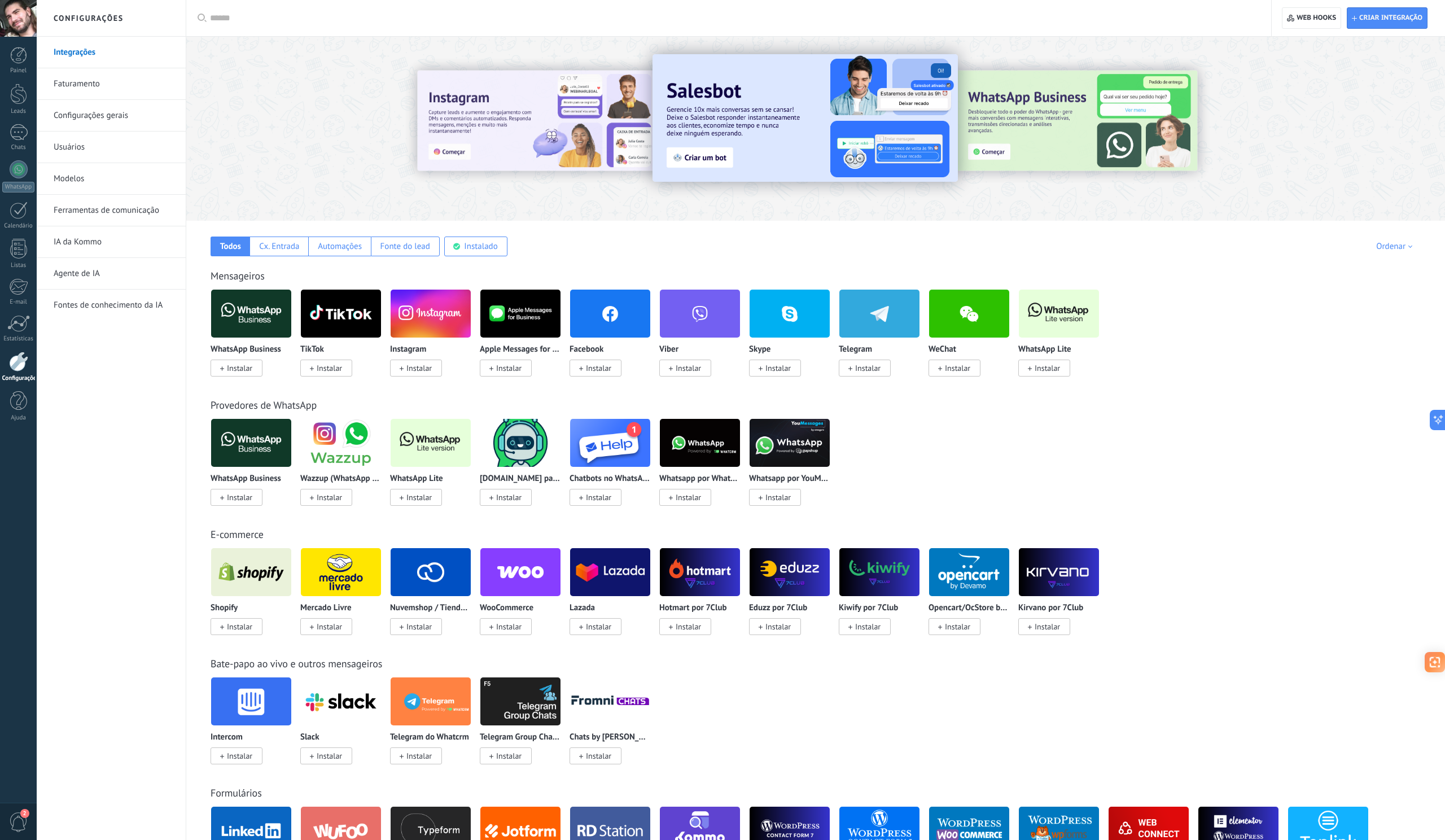
click at [423, 310] on img at bounding box center [430, 313] width 80 height 55
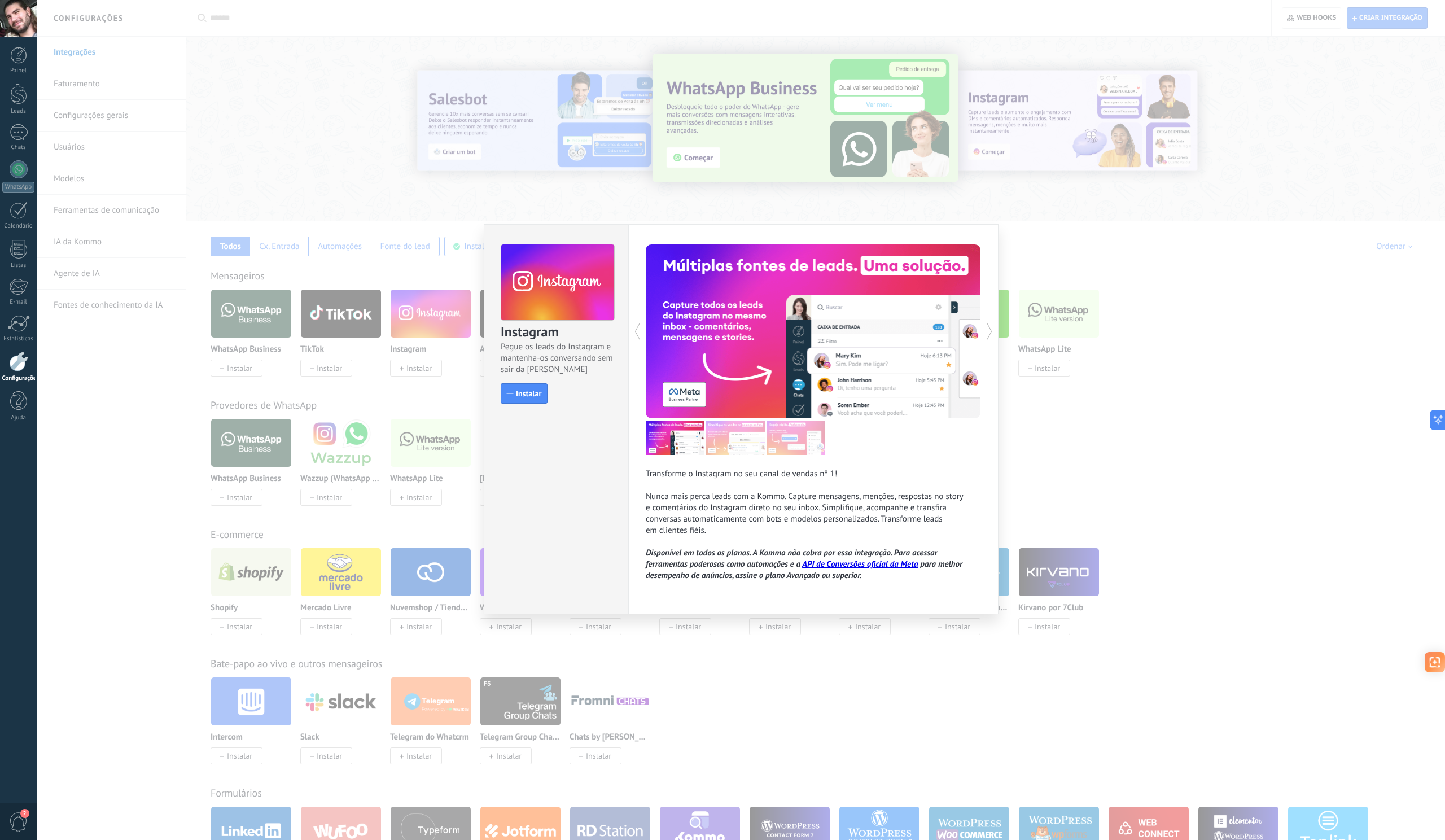
click at [452, 195] on div "Instagram Pegue os leads do Instagram e mantenha-os conversando sem sair da Kom…" at bounding box center [741, 420] width 1408 height 840
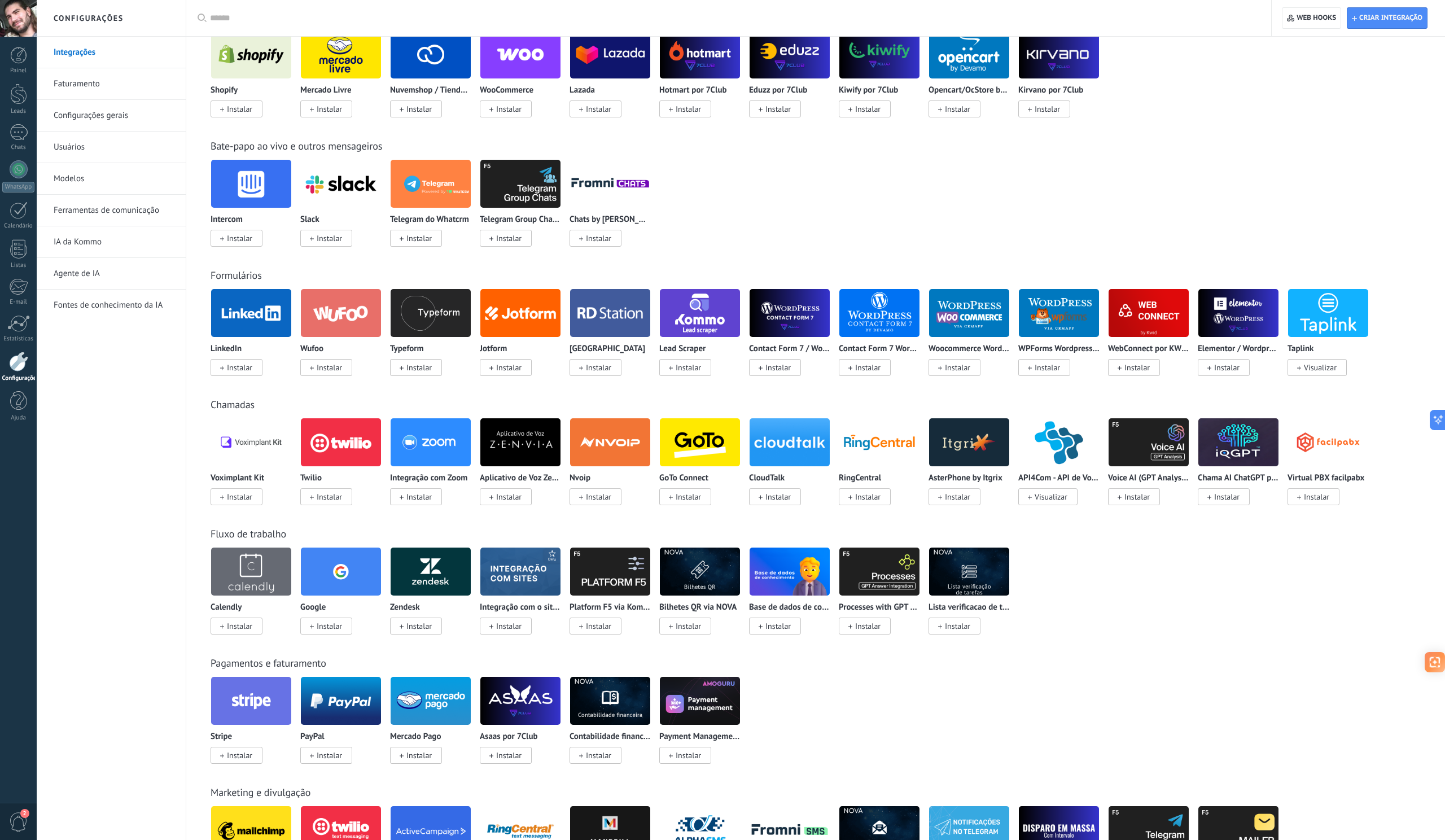
scroll to position [524, 0]
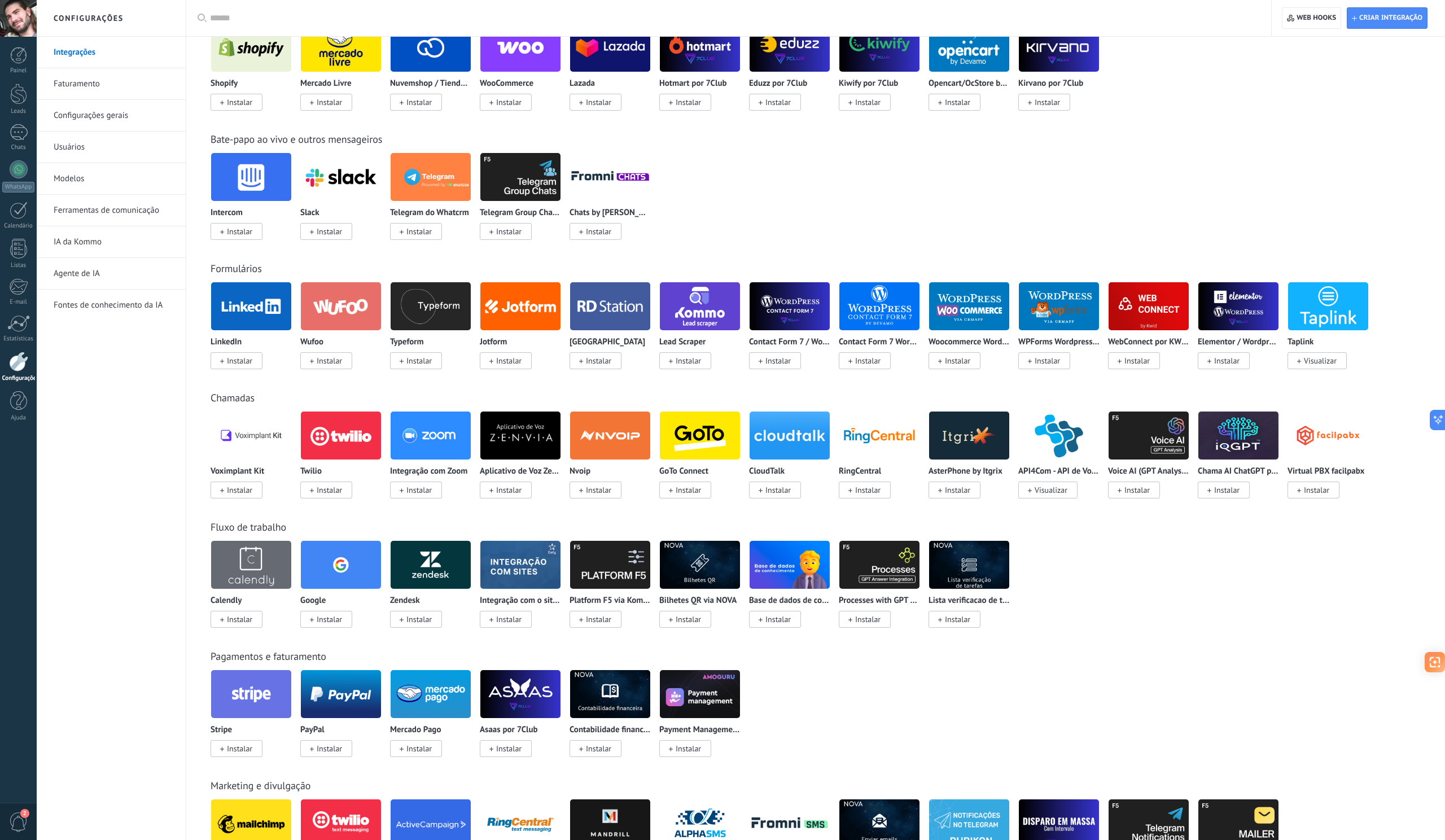
click at [501, 693] on img at bounding box center [519, 694] width 80 height 55
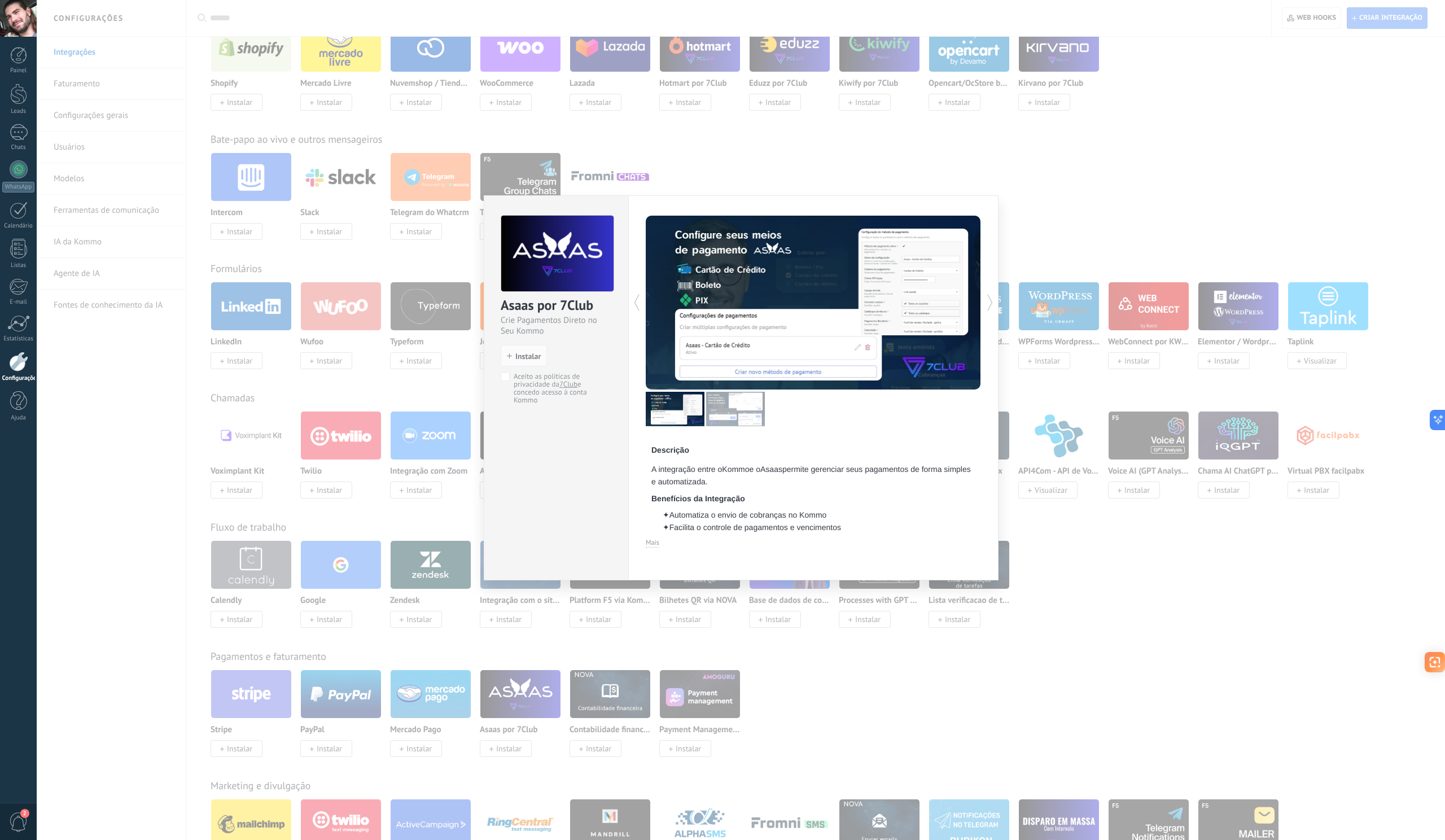
click at [867, 692] on div "Asaas por 7Club Crie Pagamentos Direto no Seu Kommo install Instalar Aceito as …" at bounding box center [741, 420] width 1408 height 840
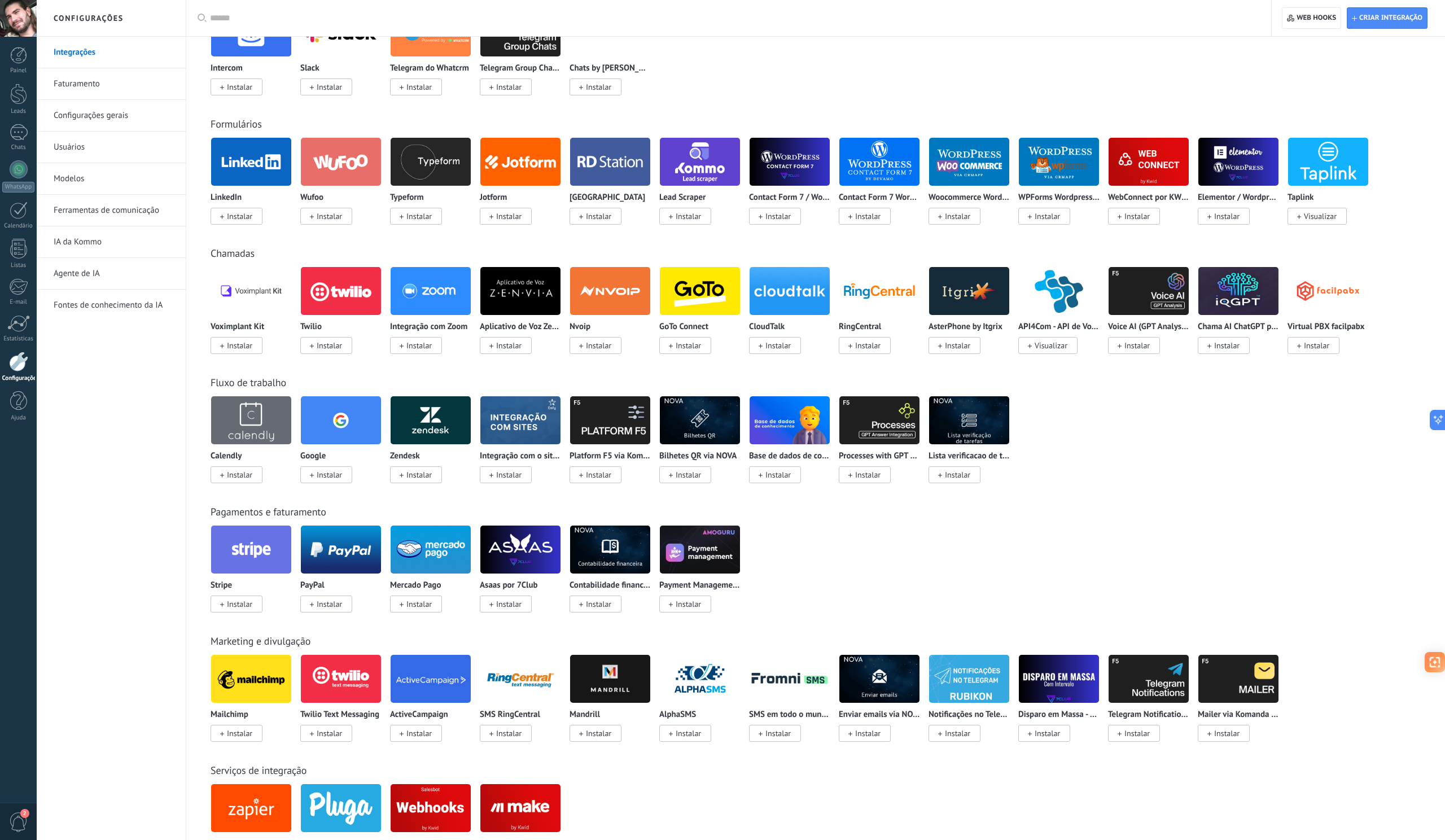
scroll to position [671, 0]
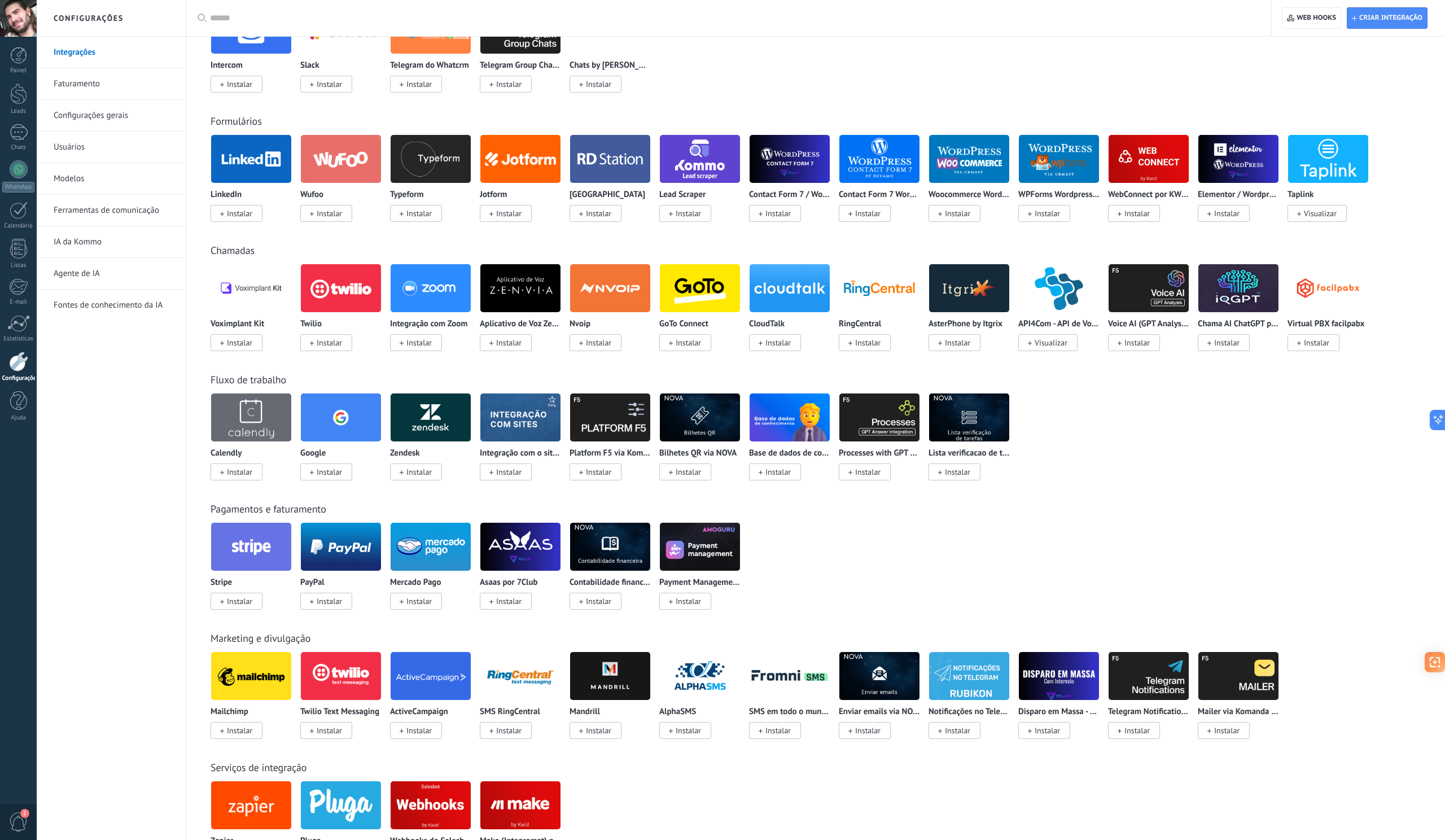
click at [248, 410] on img at bounding box center [250, 417] width 80 height 55
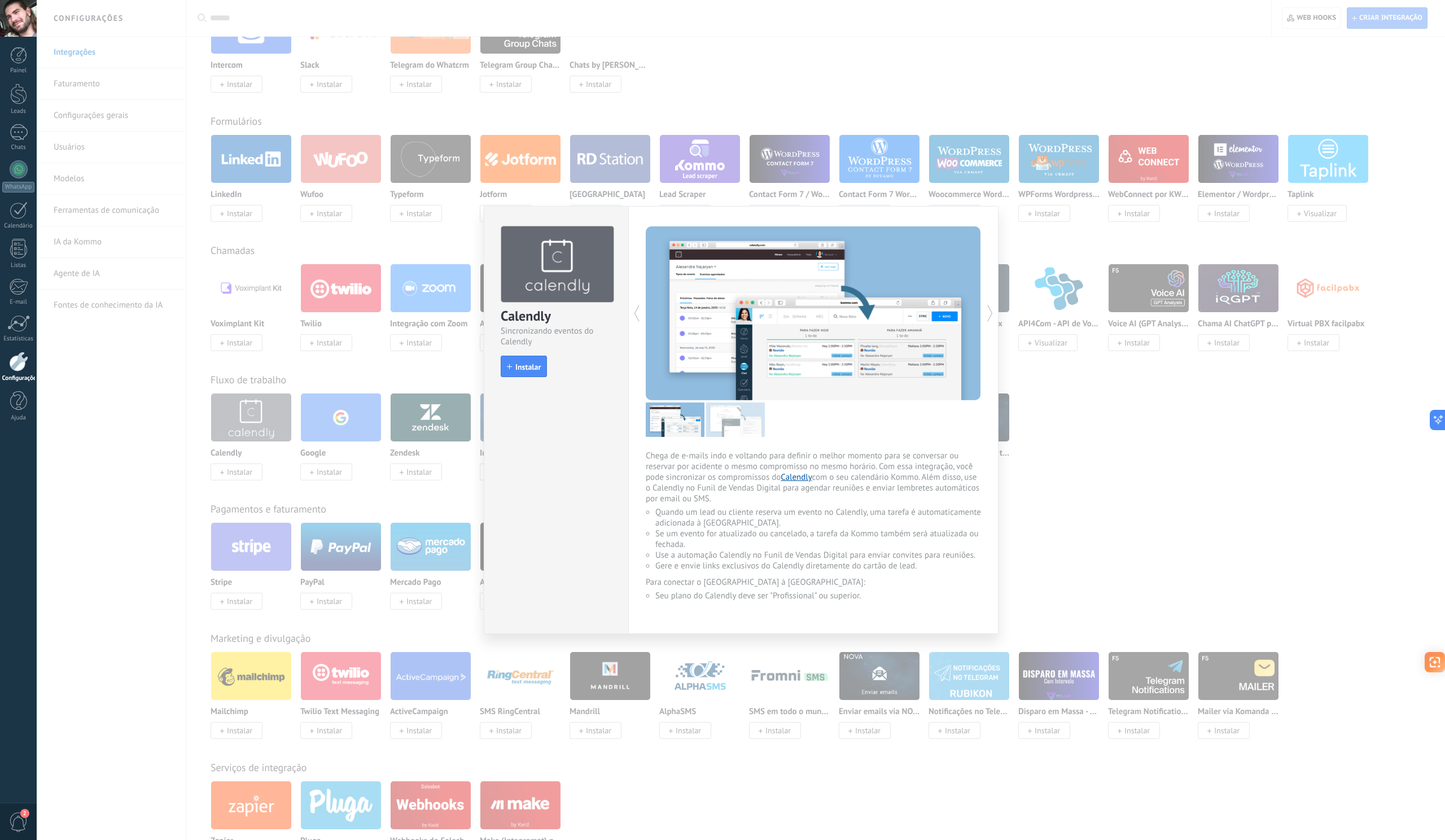
click at [1085, 509] on div "Calendly Sincronizando eventos do Calendly install Instalar Chega de e-mails in…" at bounding box center [741, 420] width 1408 height 840
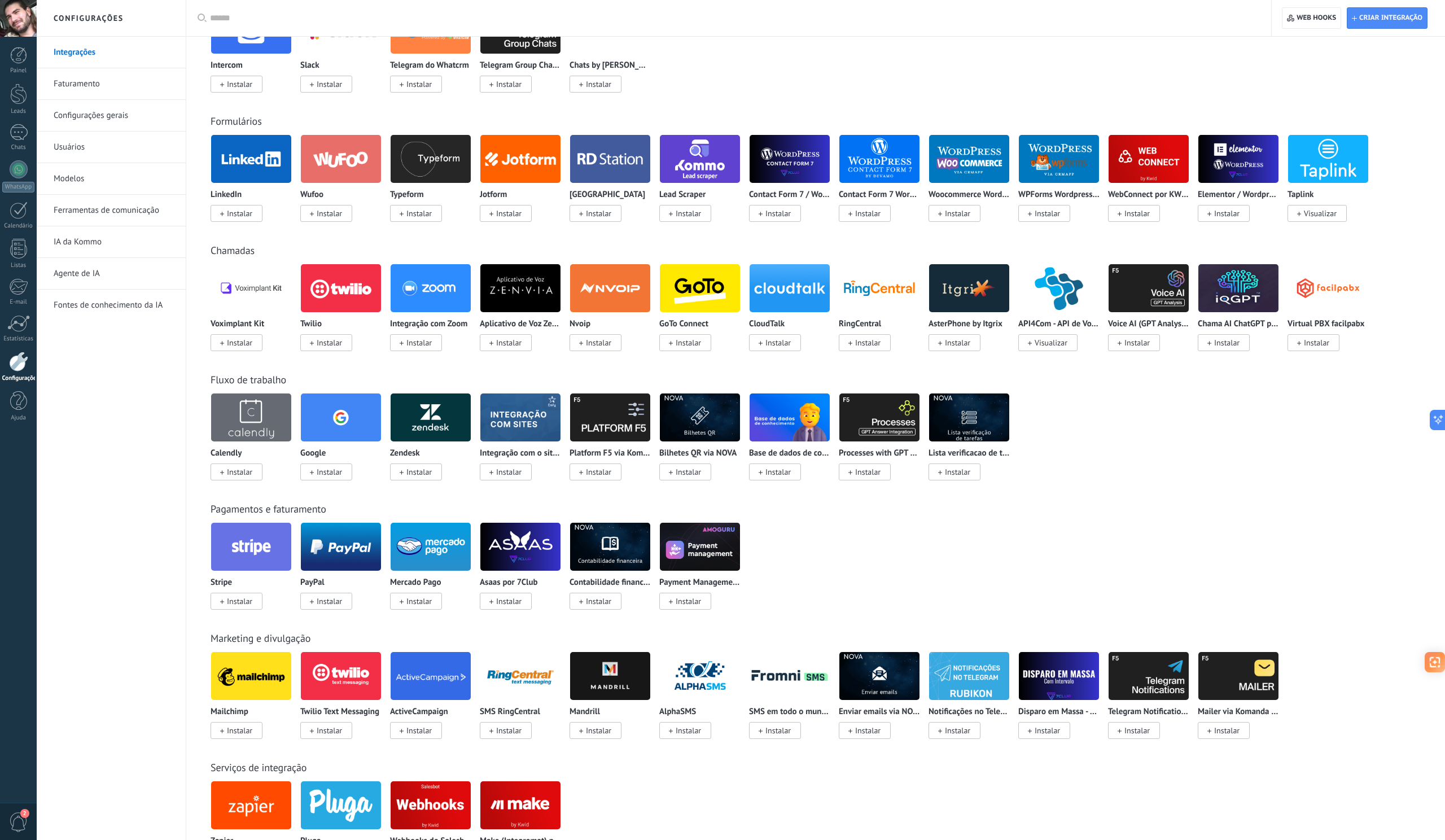
click at [498, 428] on img at bounding box center [519, 417] width 80 height 55
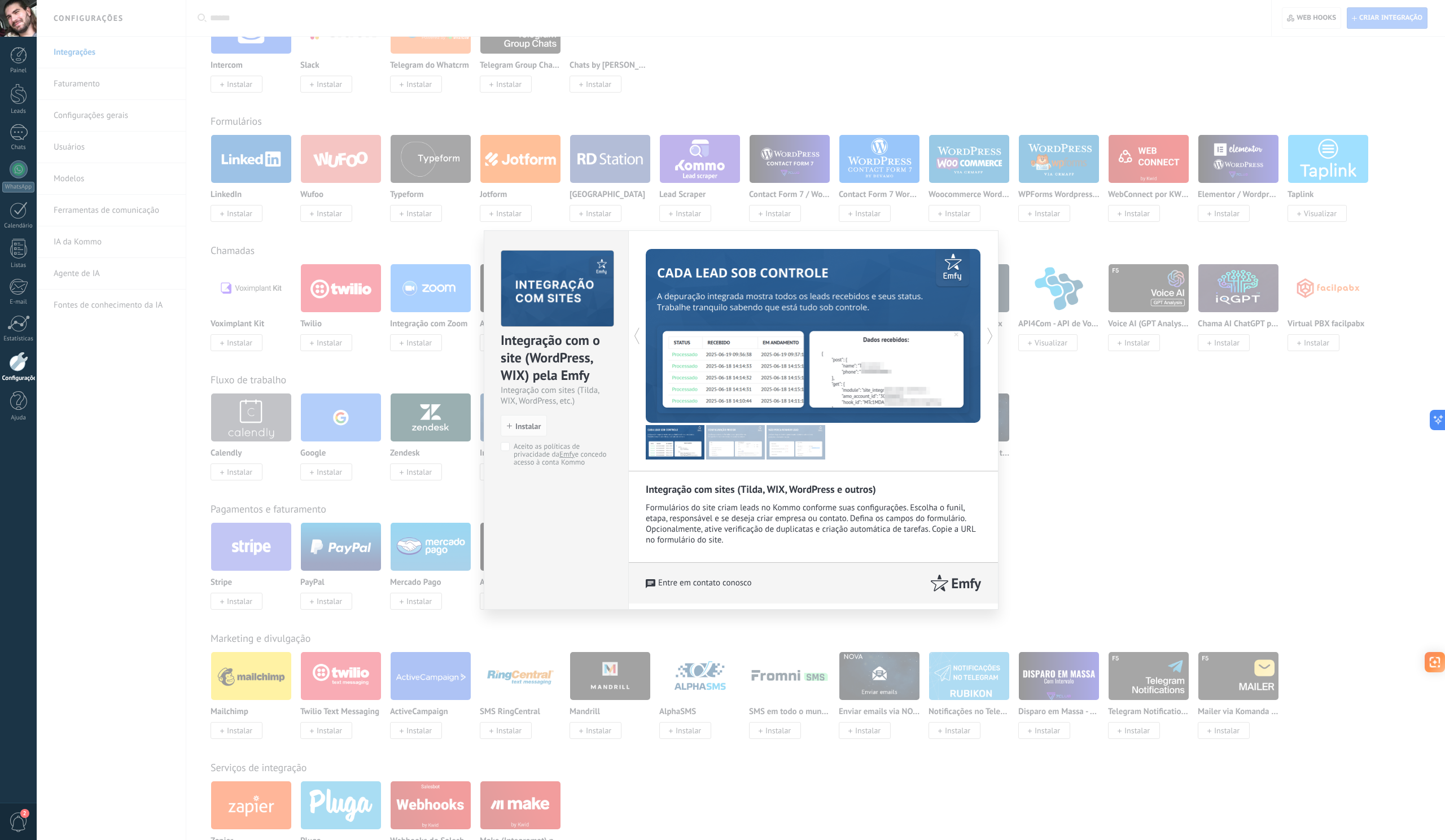
click at [1114, 404] on div "Integração com o site (WordPress, WIX) pela Emfy Integração com sites (Tilda, W…" at bounding box center [741, 420] width 1408 height 840
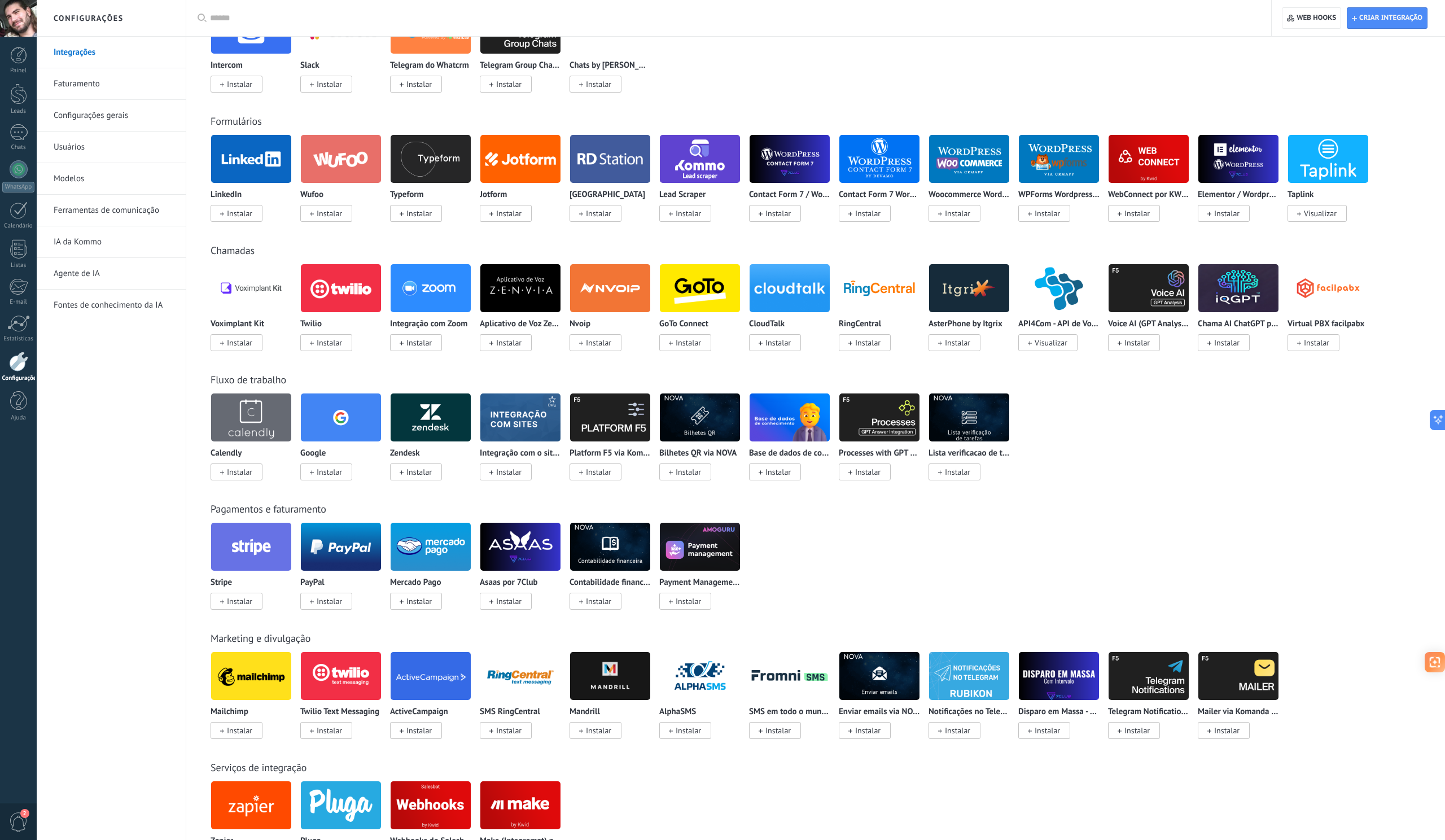
click at [887, 407] on img at bounding box center [879, 417] width 80 height 55
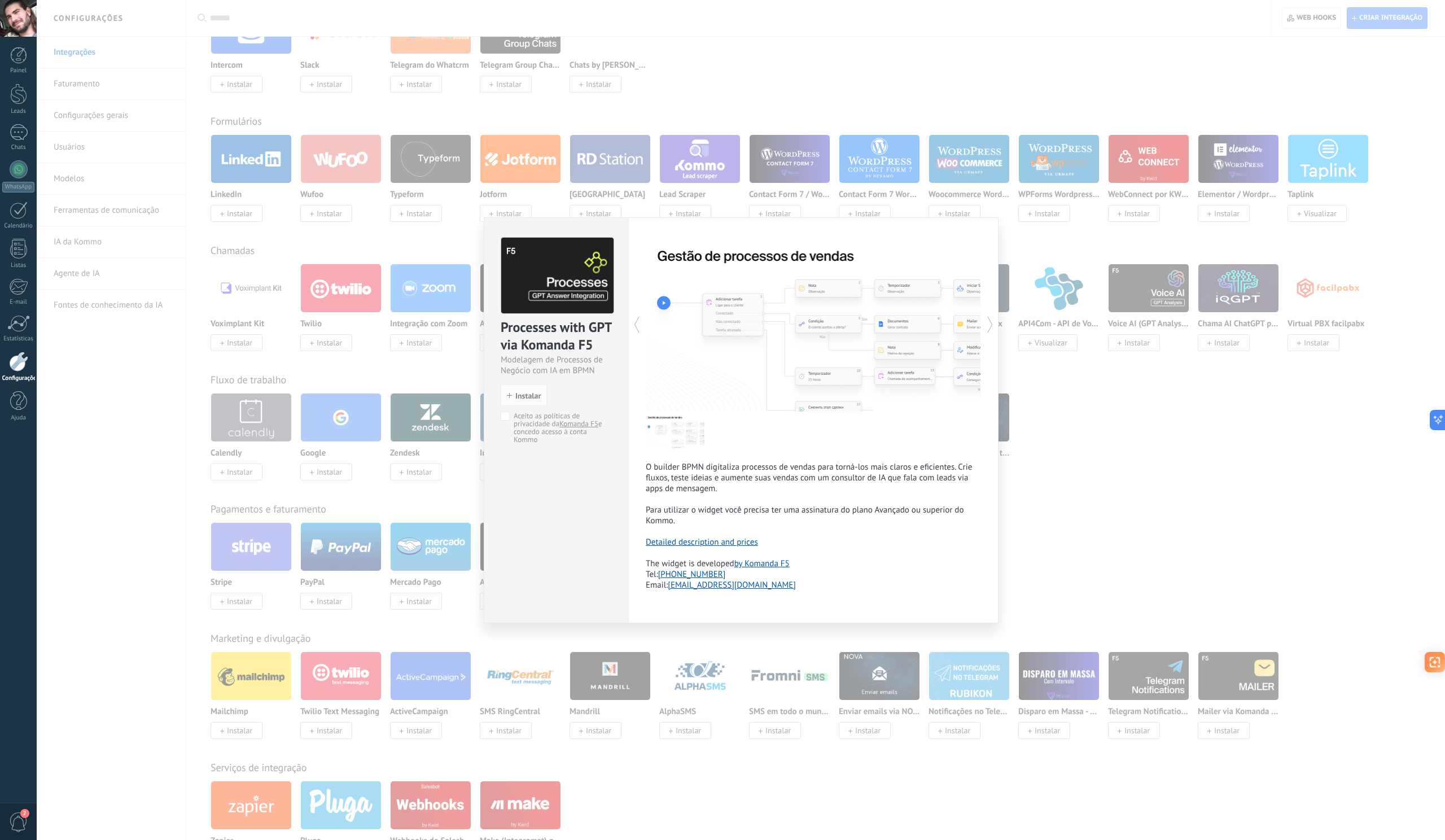
click at [1094, 518] on div "Processes with GPT via Komanda F5 Modelagem de Processos de Negócio com IA em B…" at bounding box center [741, 420] width 1408 height 840
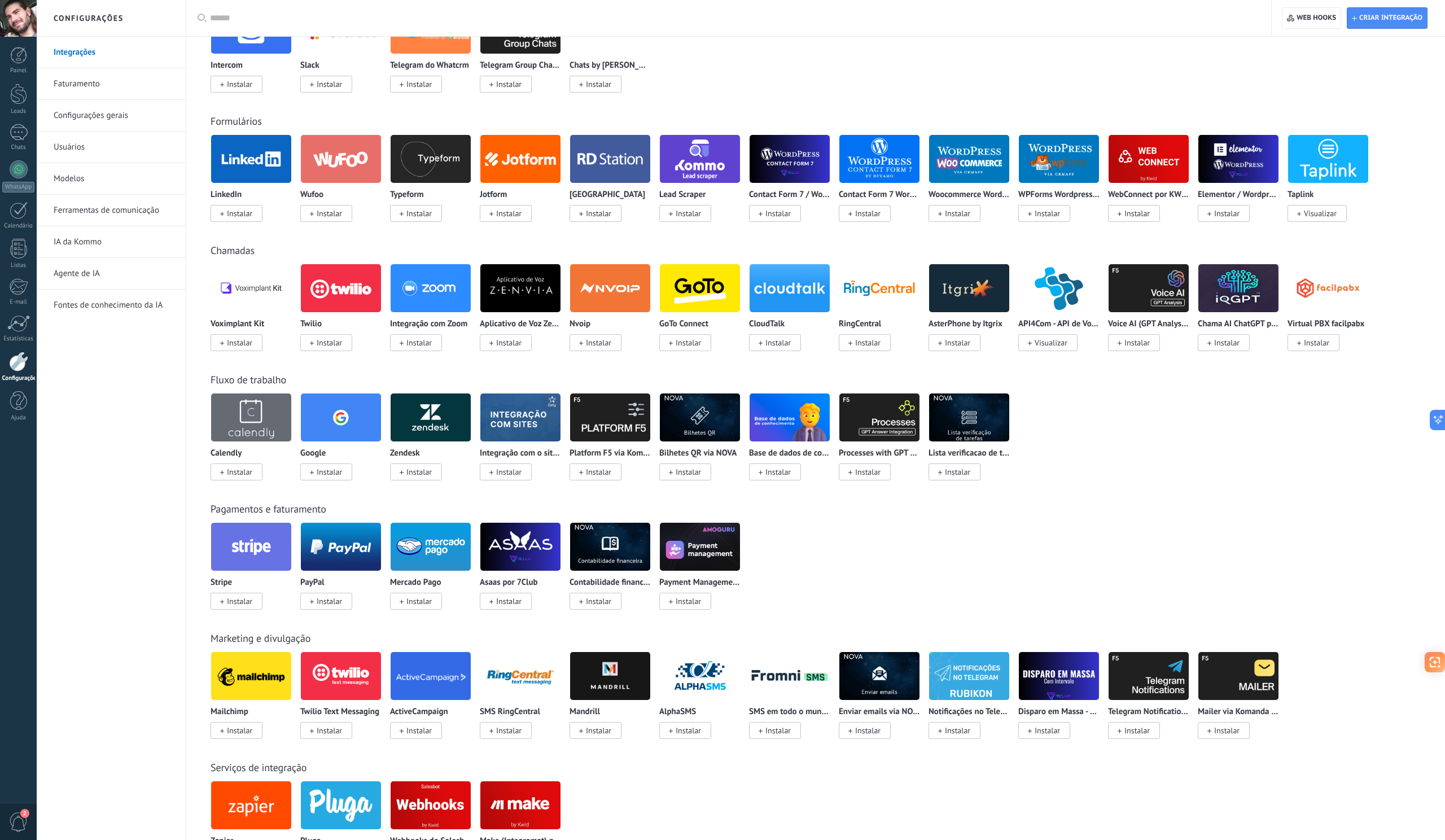
click at [978, 400] on img at bounding box center [968, 417] width 80 height 55
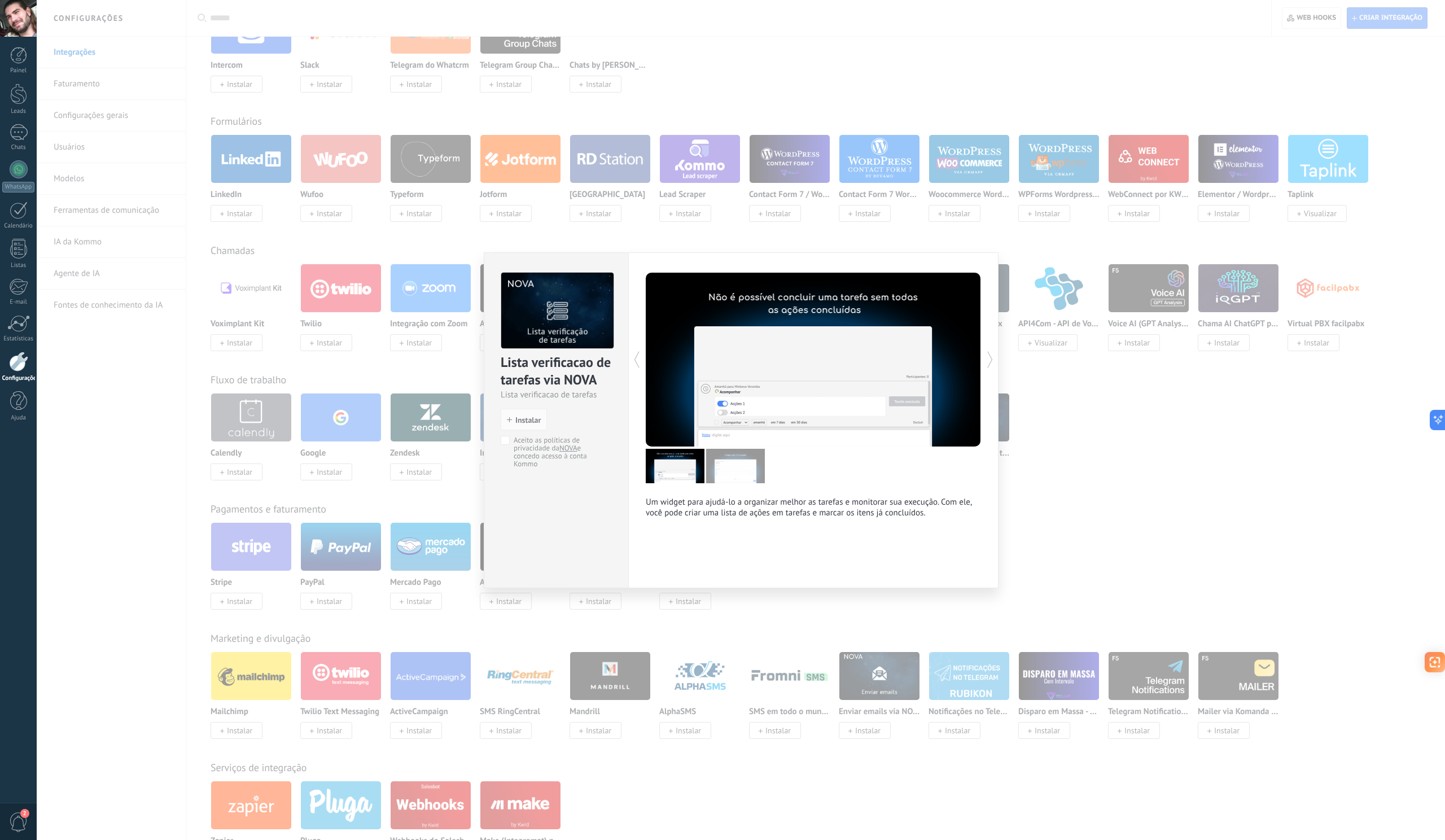
click at [1118, 518] on div "Lista verificacao de tarefas via NOVA Lista verificacao de tarefas install Inst…" at bounding box center [741, 420] width 1408 height 840
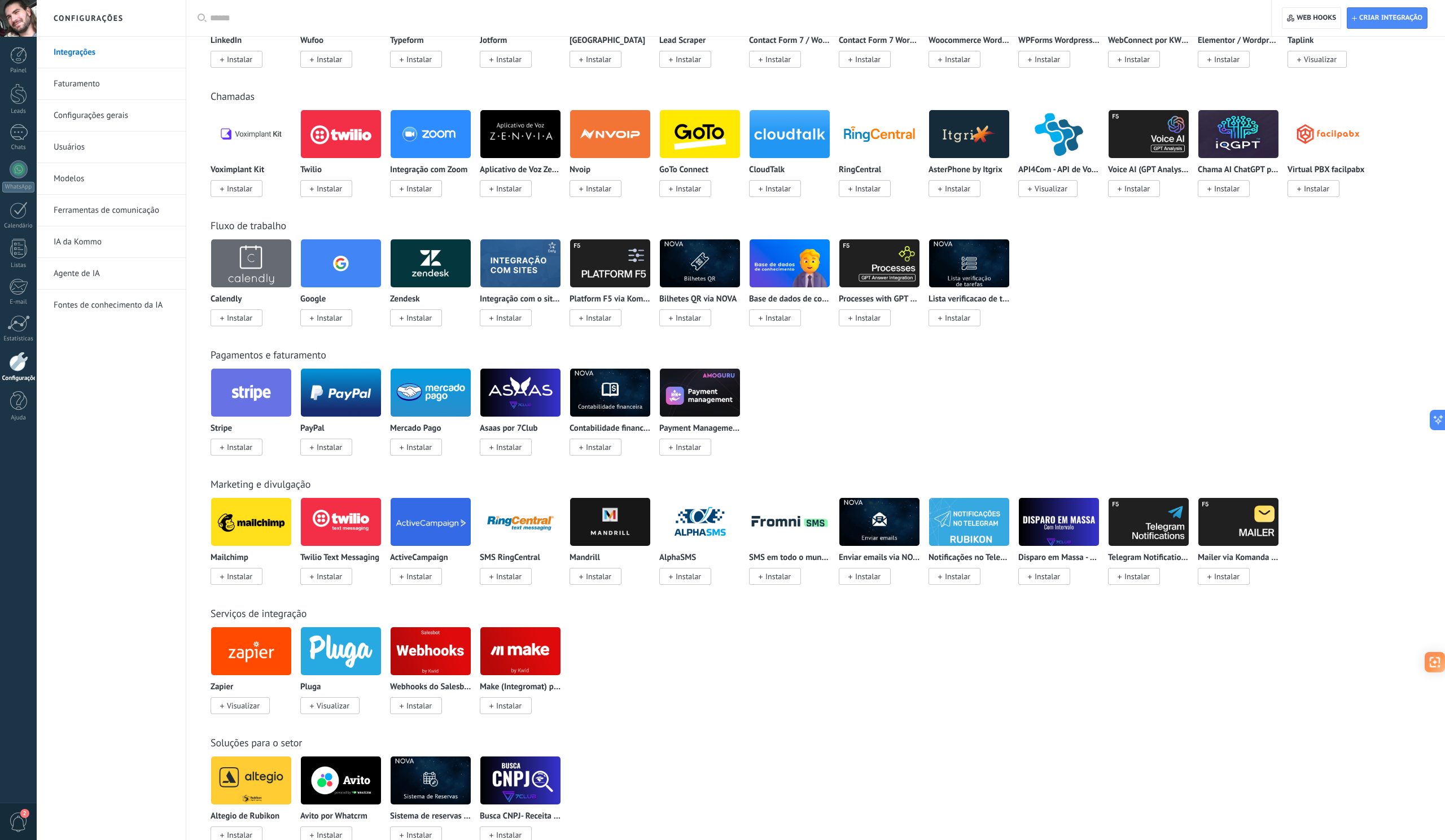
scroll to position [827, 0]
